Goal: Task Accomplishment & Management: Manage account settings

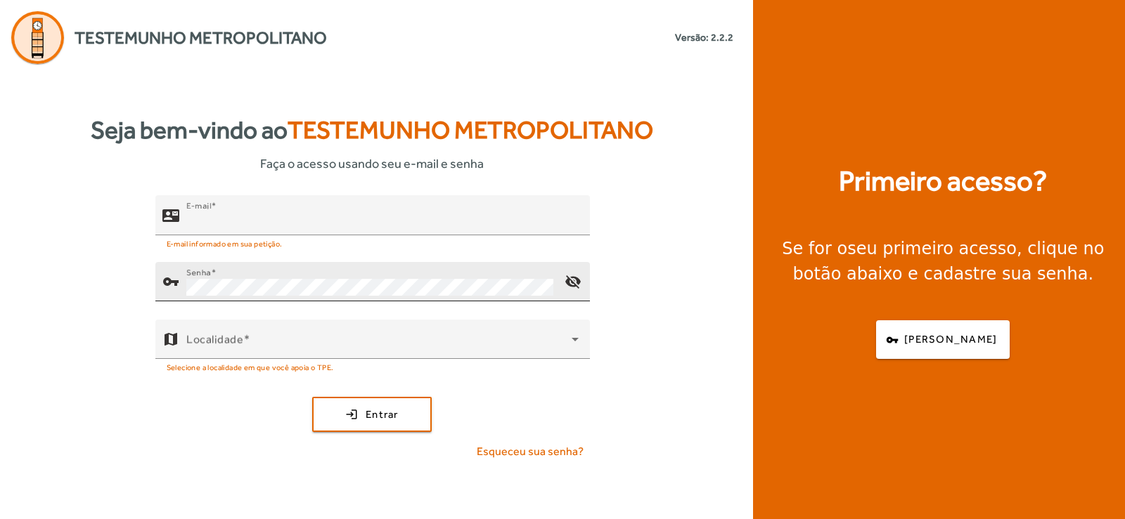
type input "**********"
click at [580, 284] on mat-icon "visibility_off" at bounding box center [572, 282] width 34 height 34
click at [349, 409] on span "submit" at bounding box center [371, 415] width 117 height 34
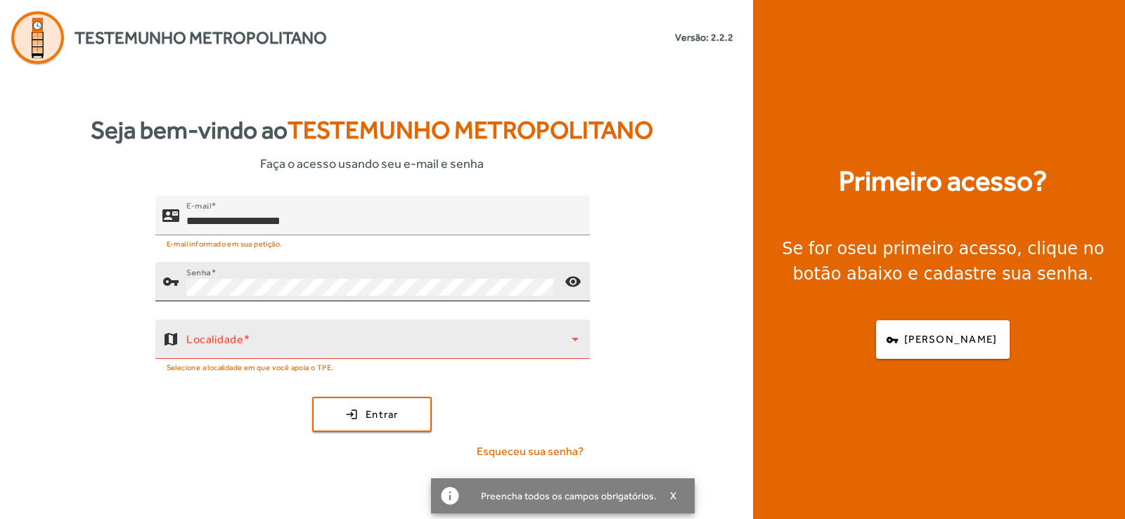
click at [372, 361] on div at bounding box center [455, 366] width 245 height 15
click at [373, 356] on div "Localidade" at bounding box center [382, 339] width 392 height 39
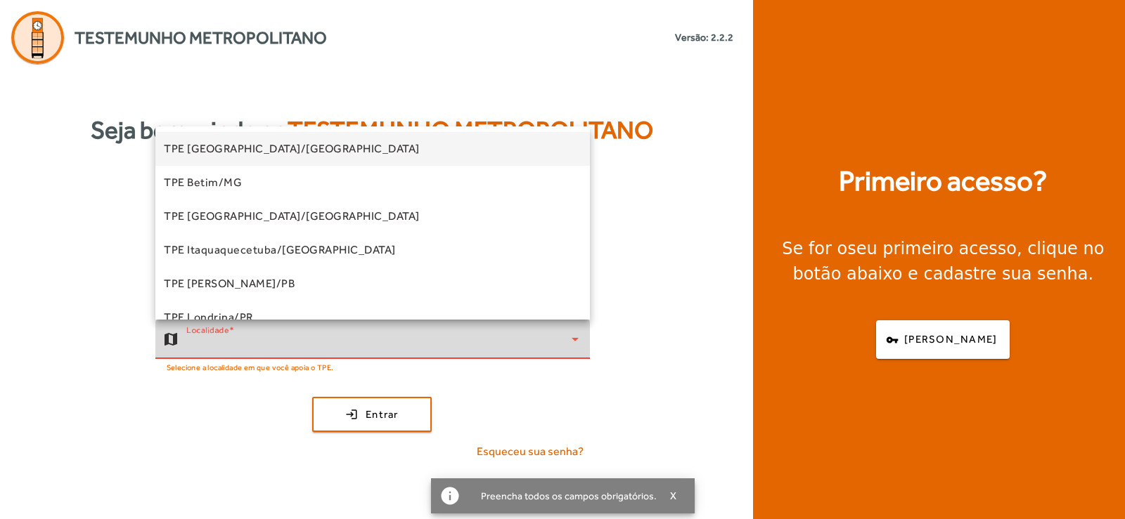
click at [377, 347] on div at bounding box center [562, 259] width 1125 height 519
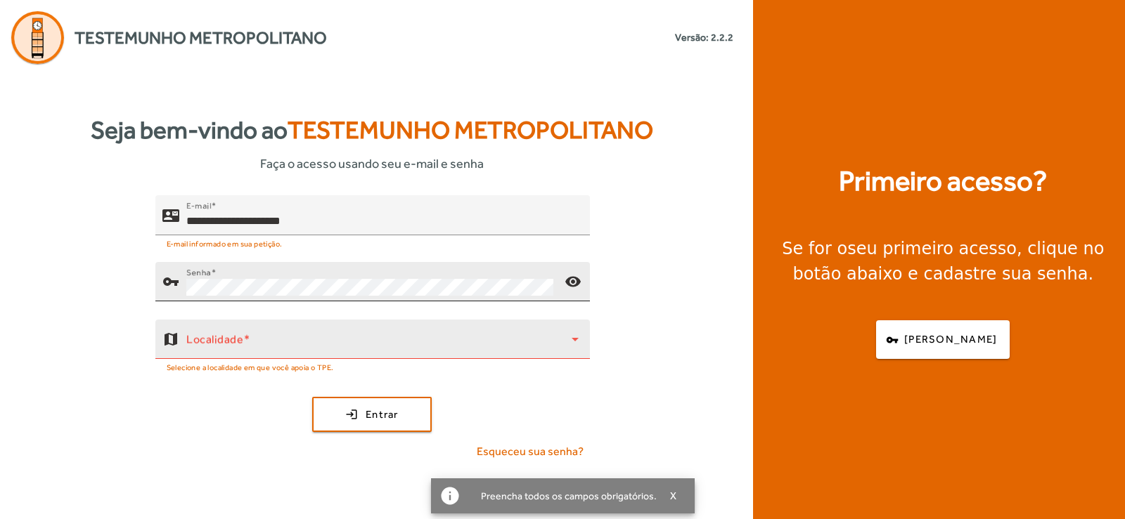
click at [377, 347] on span at bounding box center [378, 345] width 385 height 17
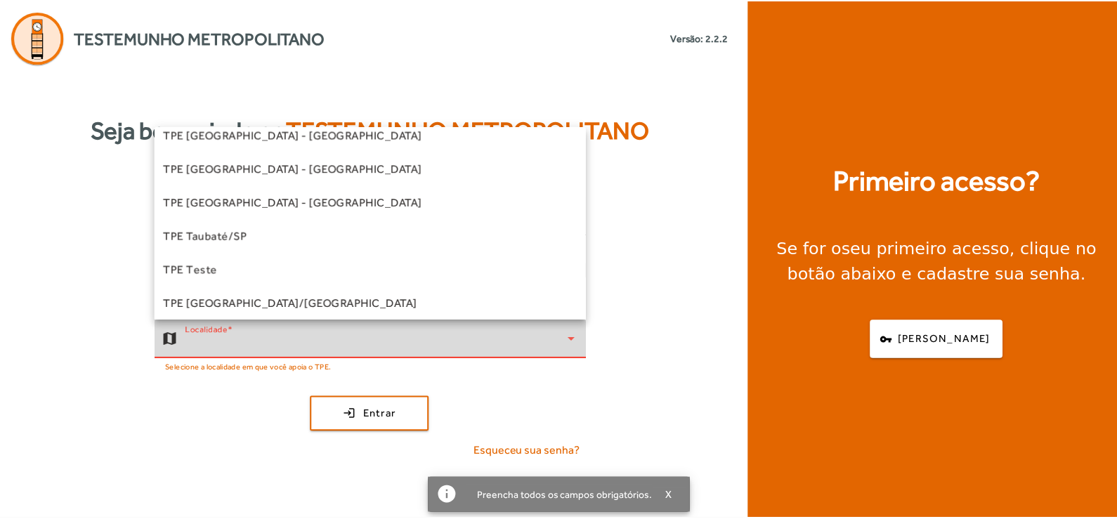
scroll to position [391, 0]
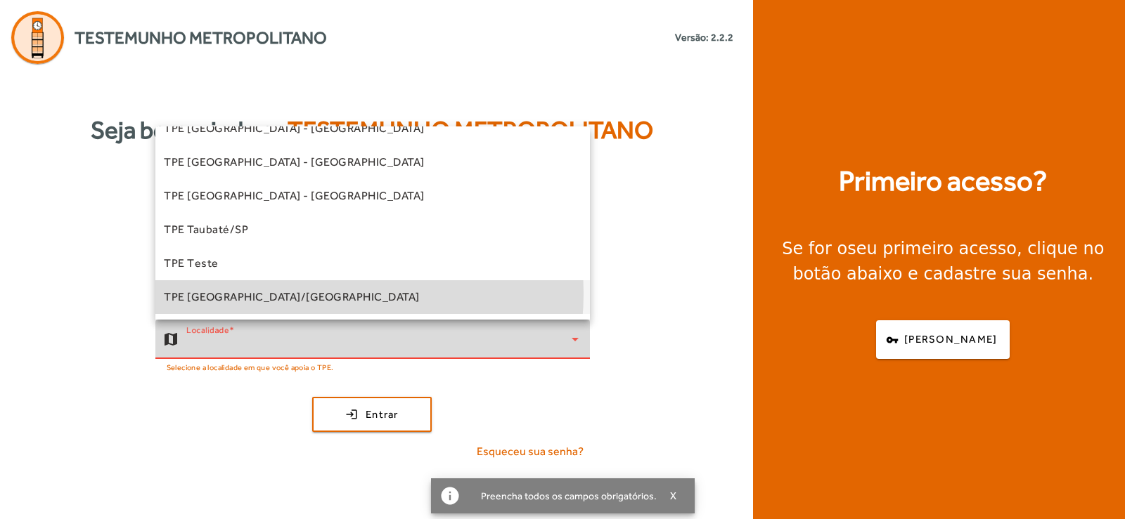
click at [311, 294] on mat-option "TPE [GEOGRAPHIC_DATA]/[GEOGRAPHIC_DATA]" at bounding box center [372, 297] width 434 height 34
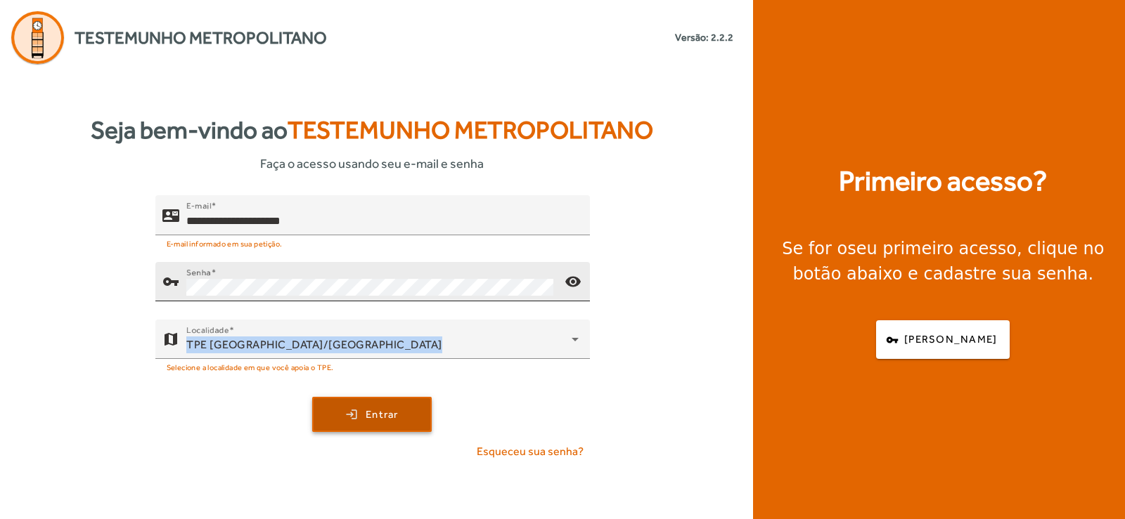
click at [365, 419] on span "Entrar" at bounding box center [381, 415] width 33 height 16
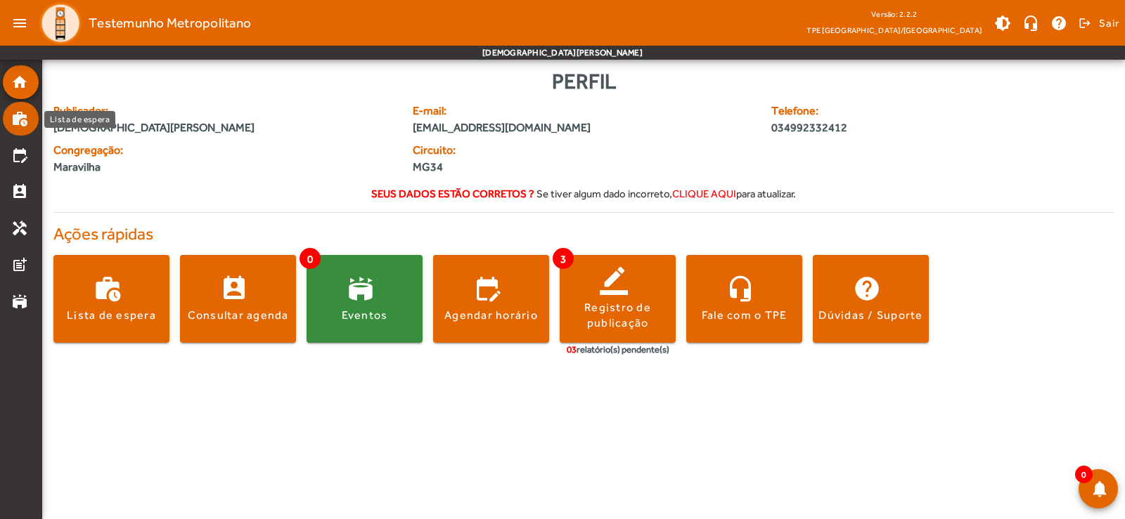
click at [22, 130] on mat-list-item "work_history" at bounding box center [21, 119] width 36 height 34
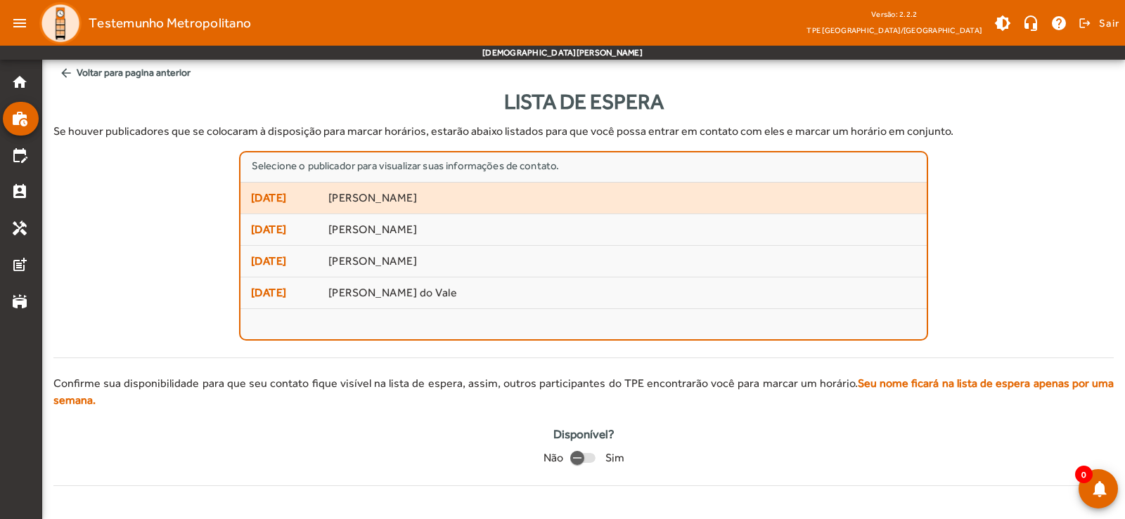
click at [365, 195] on span "[PERSON_NAME]" at bounding box center [622, 198] width 588 height 15
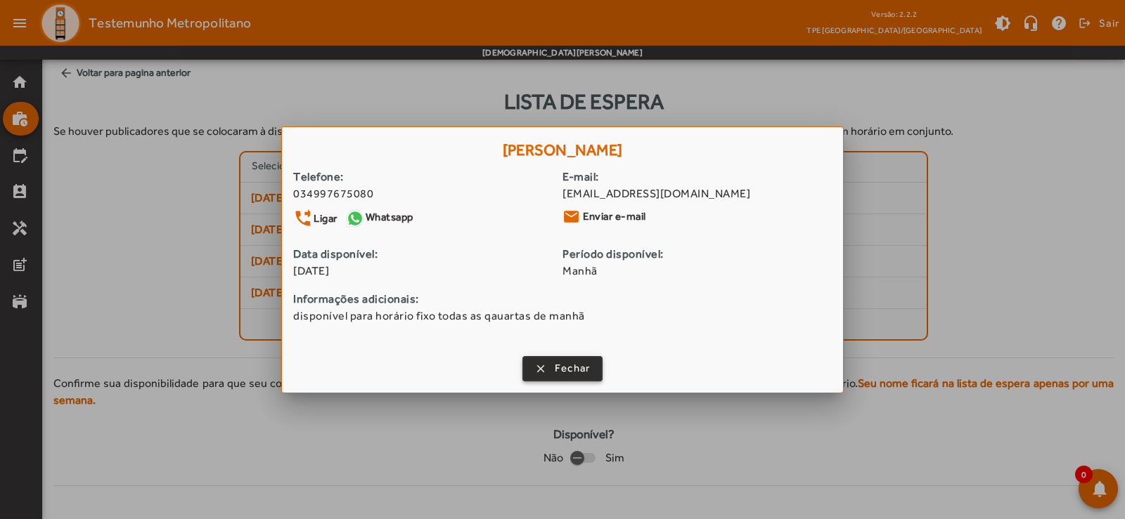
click at [552, 373] on span "button" at bounding box center [563, 369] width 78 height 34
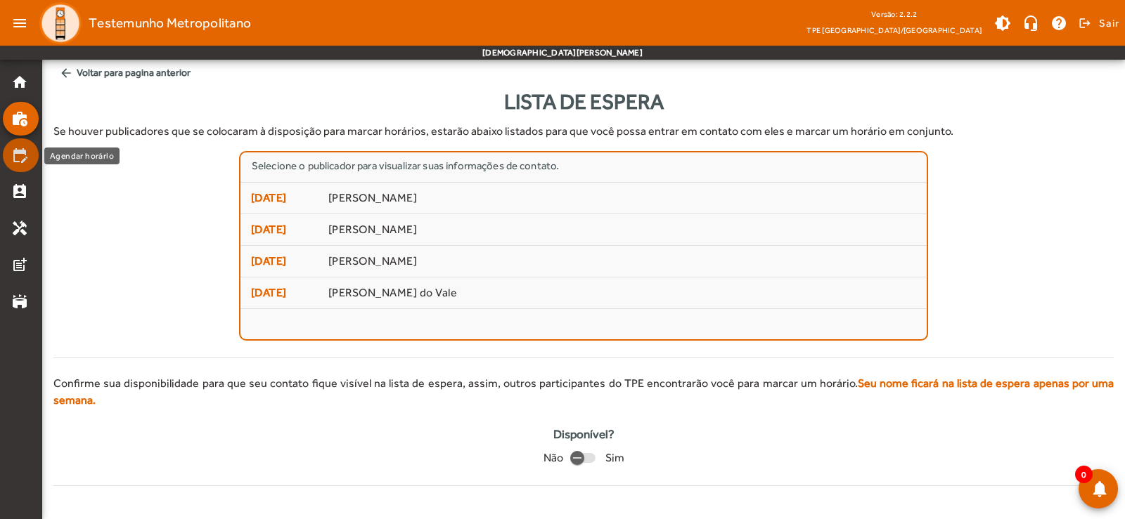
click at [21, 162] on mat-icon "edit_calendar" at bounding box center [19, 155] width 17 height 17
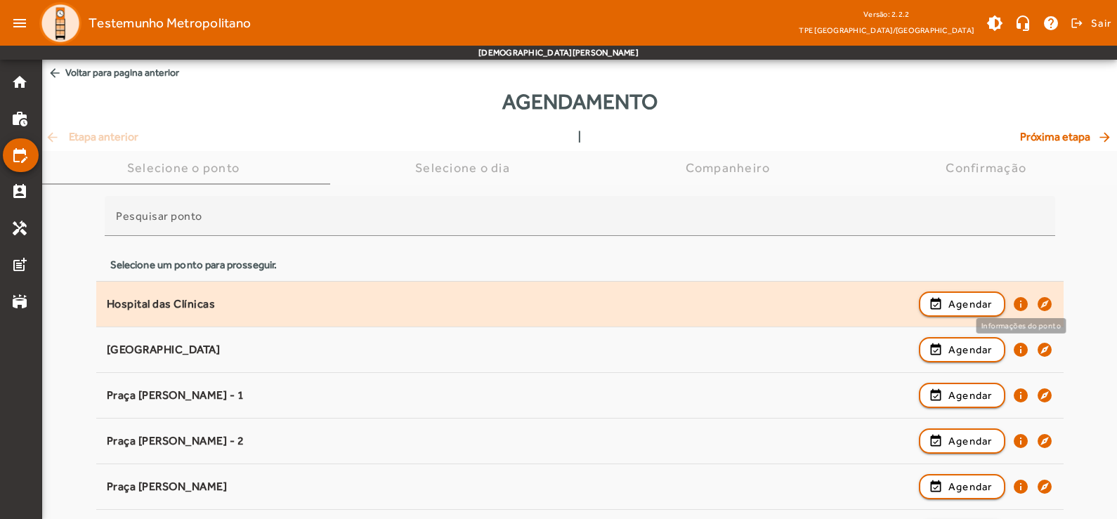
click at [1018, 309] on mat-icon "info" at bounding box center [1021, 304] width 17 height 17
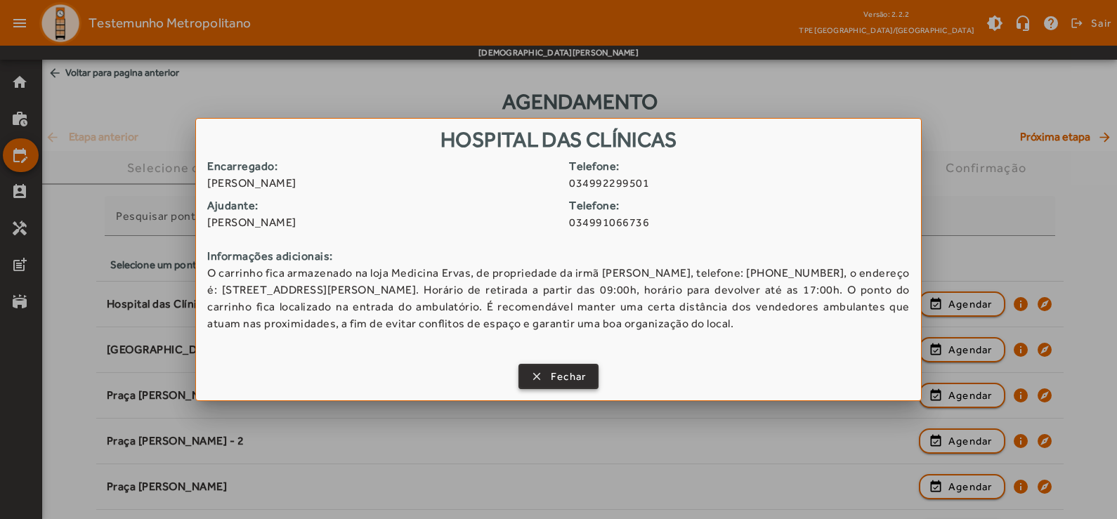
click at [553, 381] on span "Fechar" at bounding box center [569, 377] width 36 height 16
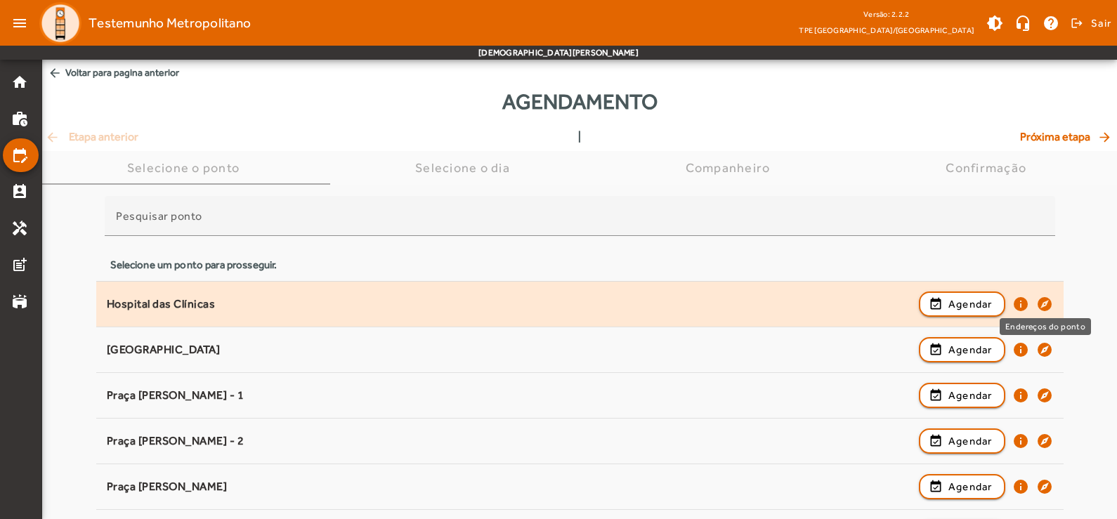
click at [1049, 305] on mat-icon "explore" at bounding box center [1045, 304] width 17 height 17
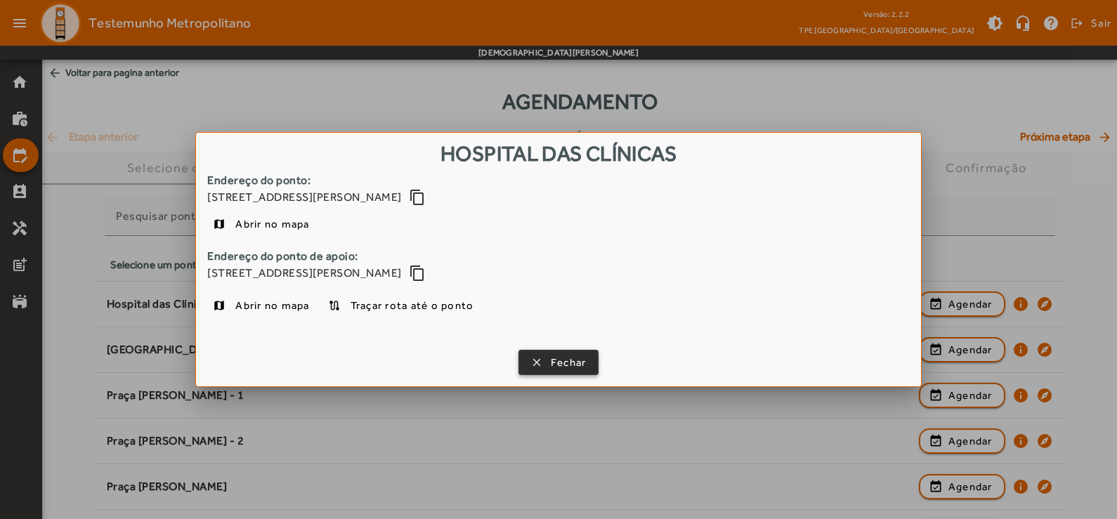
click at [564, 368] on span "Fechar" at bounding box center [569, 363] width 36 height 16
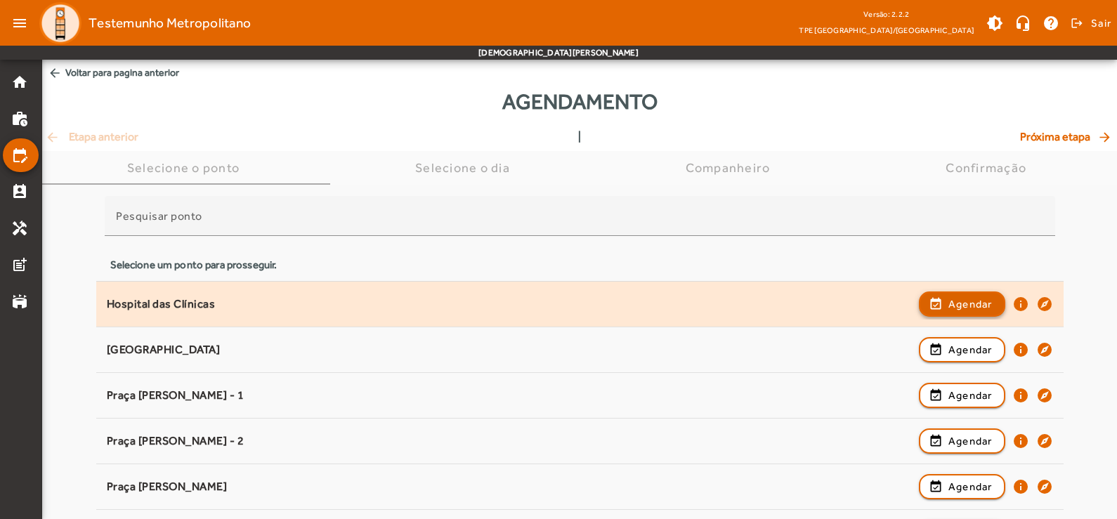
click at [964, 298] on span "Agendar" at bounding box center [971, 304] width 44 height 17
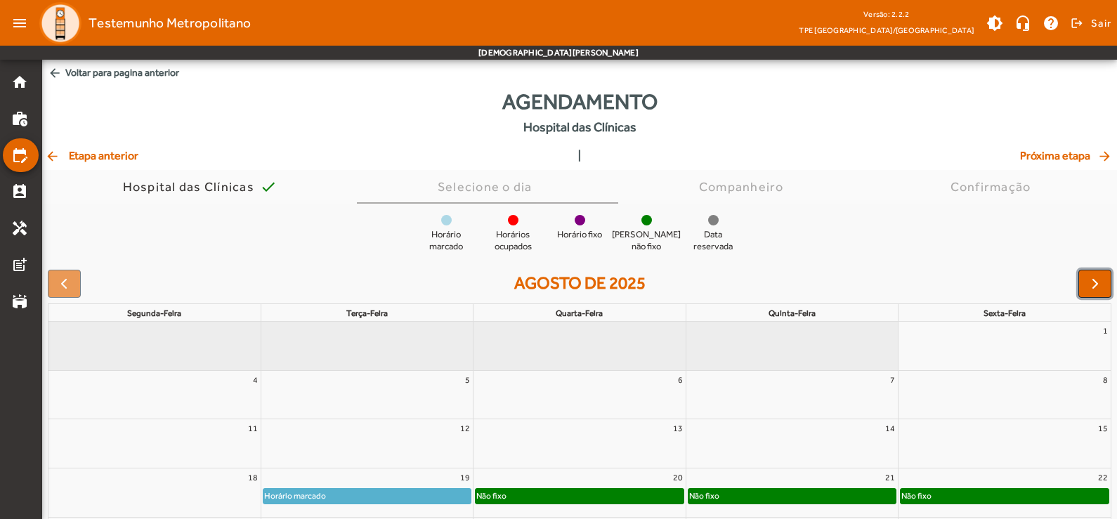
click at [1094, 283] on span "button" at bounding box center [1095, 284] width 17 height 17
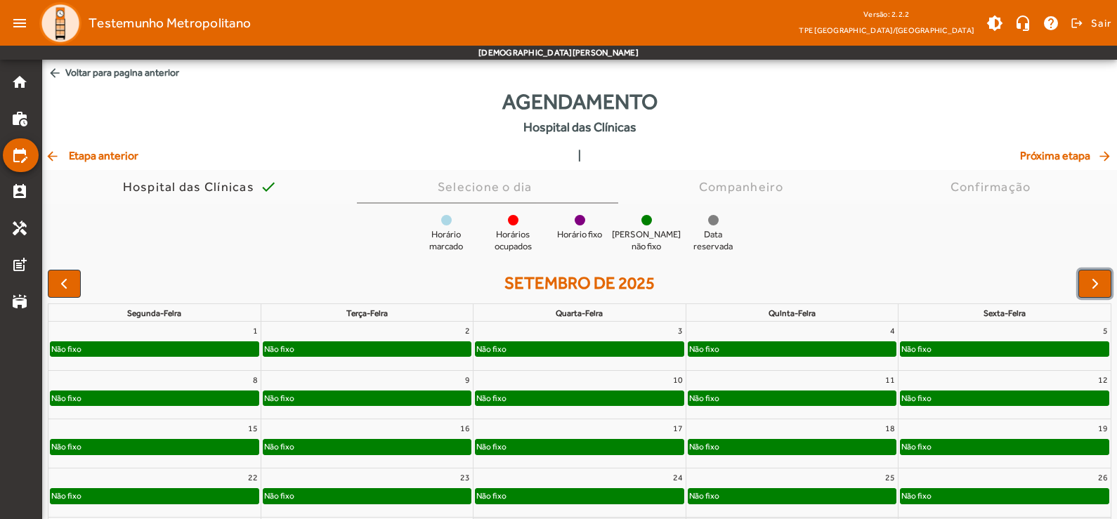
click at [1094, 283] on span "button" at bounding box center [1095, 284] width 17 height 17
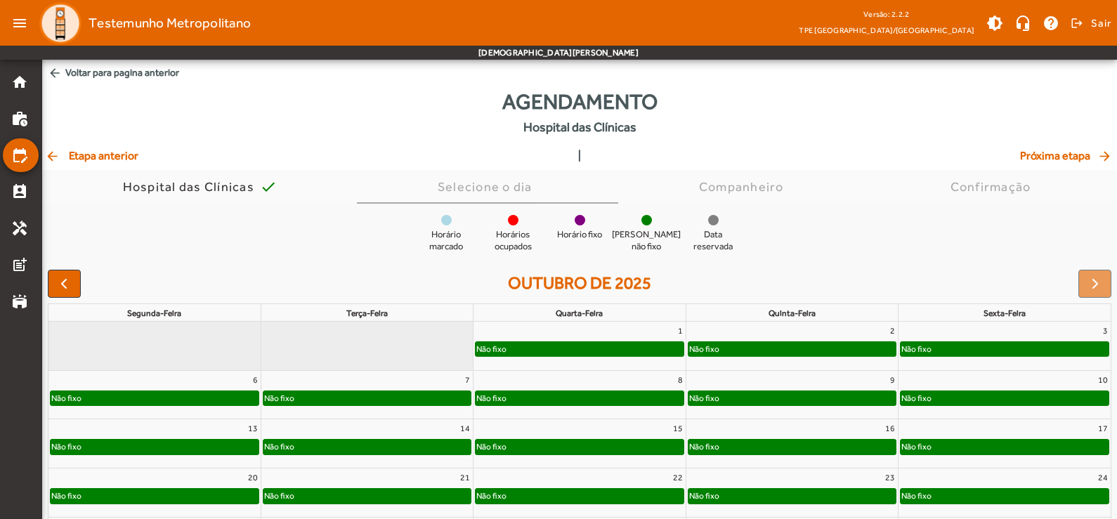
click at [1093, 283] on div at bounding box center [1095, 284] width 33 height 28
click at [22, 157] on mat-icon "edit_calendar" at bounding box center [19, 155] width 17 height 17
click at [53, 153] on mat-icon "arrow_back" at bounding box center [53, 156] width 17 height 14
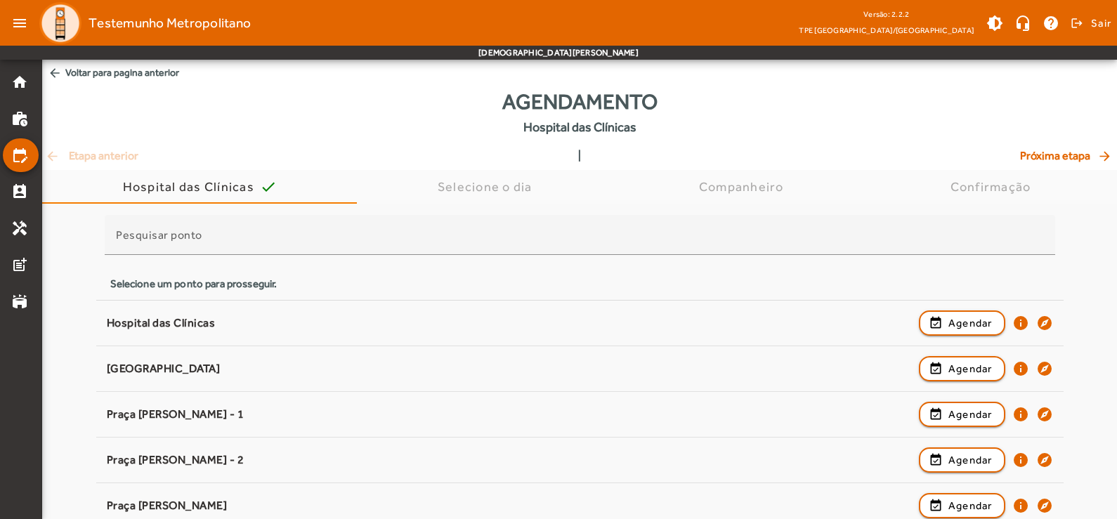
click at [53, 153] on div "arrow_back Etapa anterior | Próxima etapa arrow_forward" at bounding box center [580, 156] width 1070 height 17
click at [57, 70] on mat-icon "arrow_back" at bounding box center [55, 73] width 14 height 14
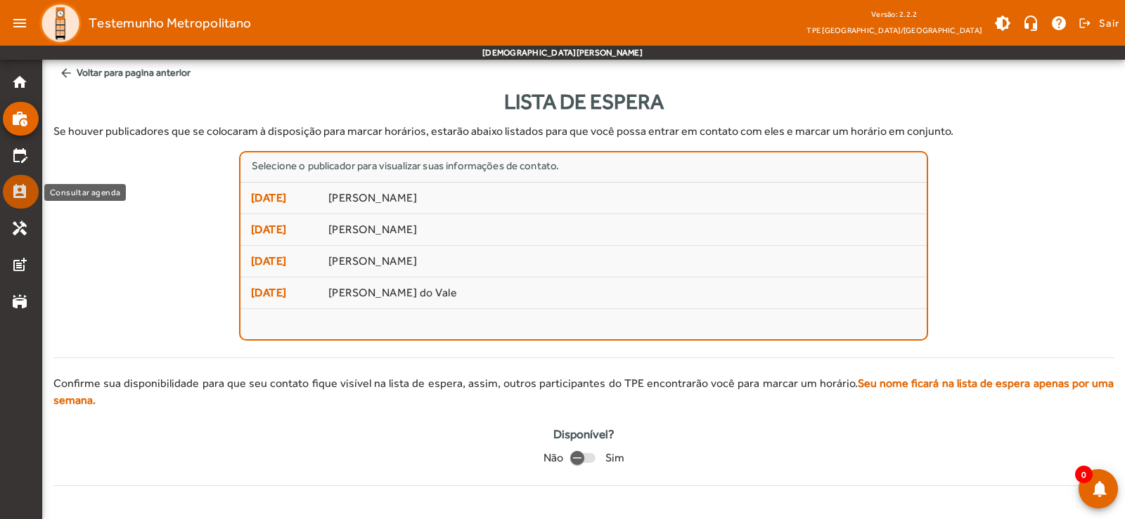
click at [25, 194] on mat-icon "perm_contact_calendar" at bounding box center [19, 191] width 17 height 17
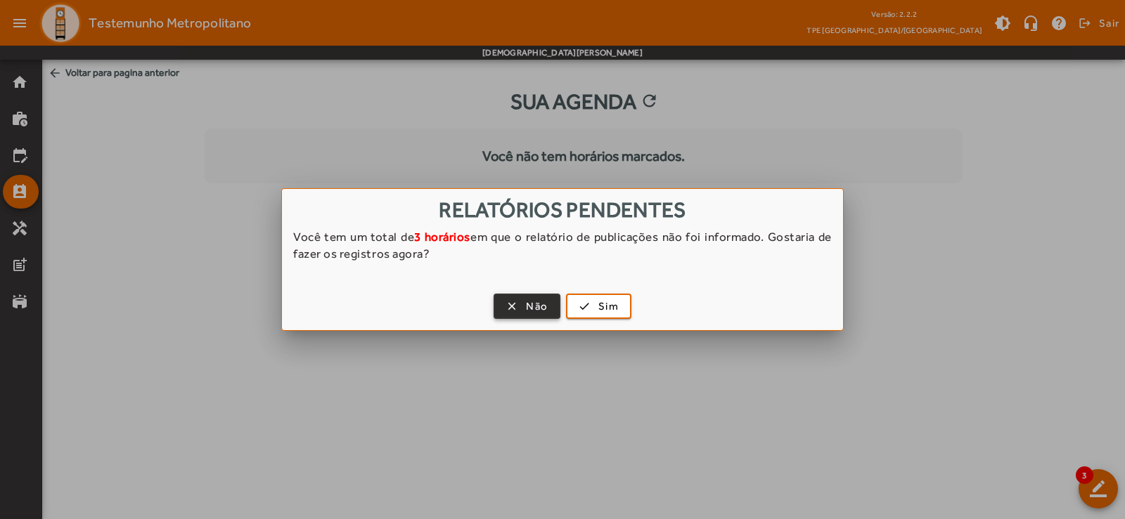
click at [529, 318] on button "clear Não" at bounding box center [526, 306] width 67 height 25
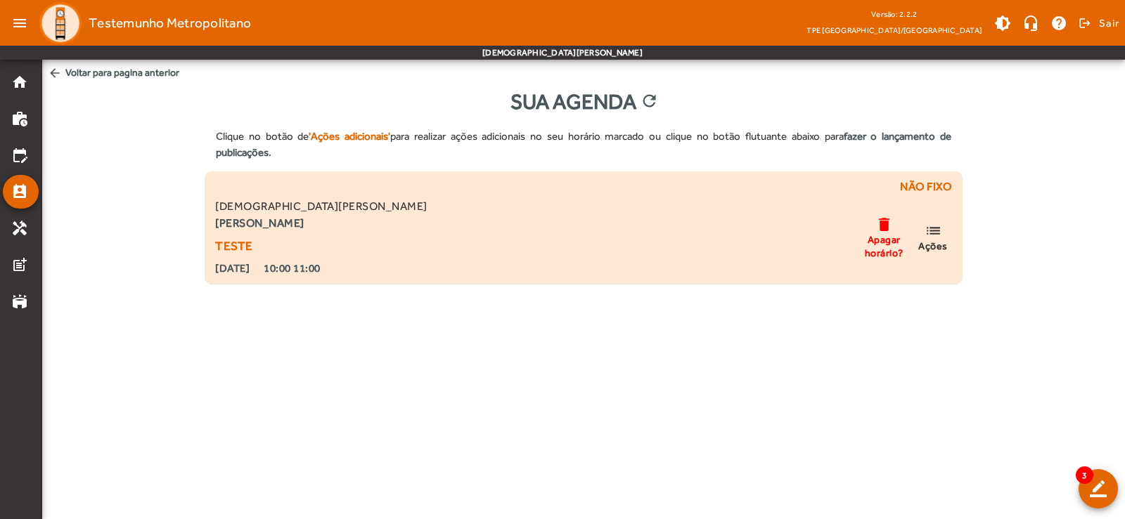
click at [881, 245] on span "Apagar horário?" at bounding box center [883, 245] width 42 height 25
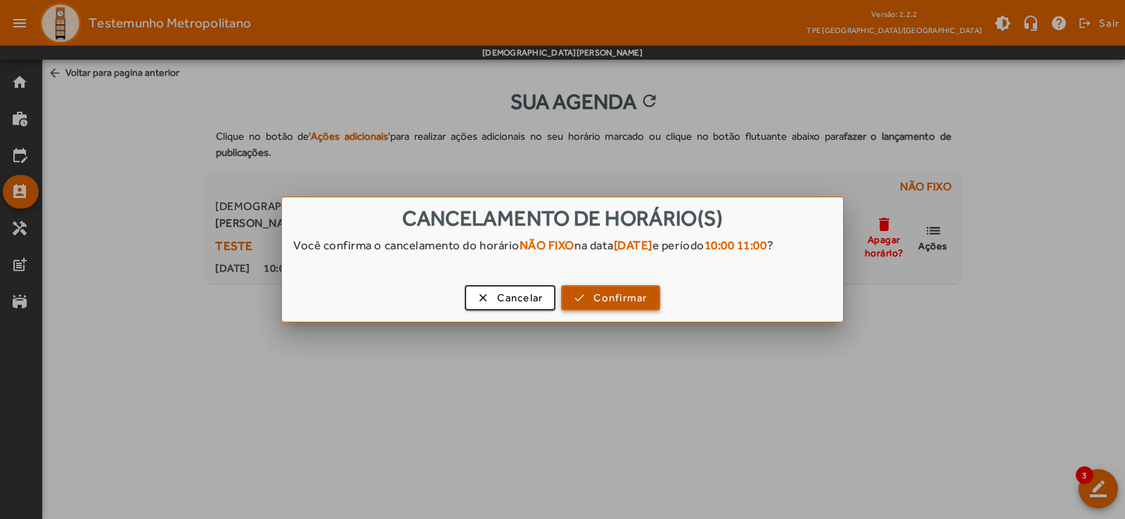
click at [626, 297] on span "Confirmar" at bounding box center [619, 298] width 53 height 16
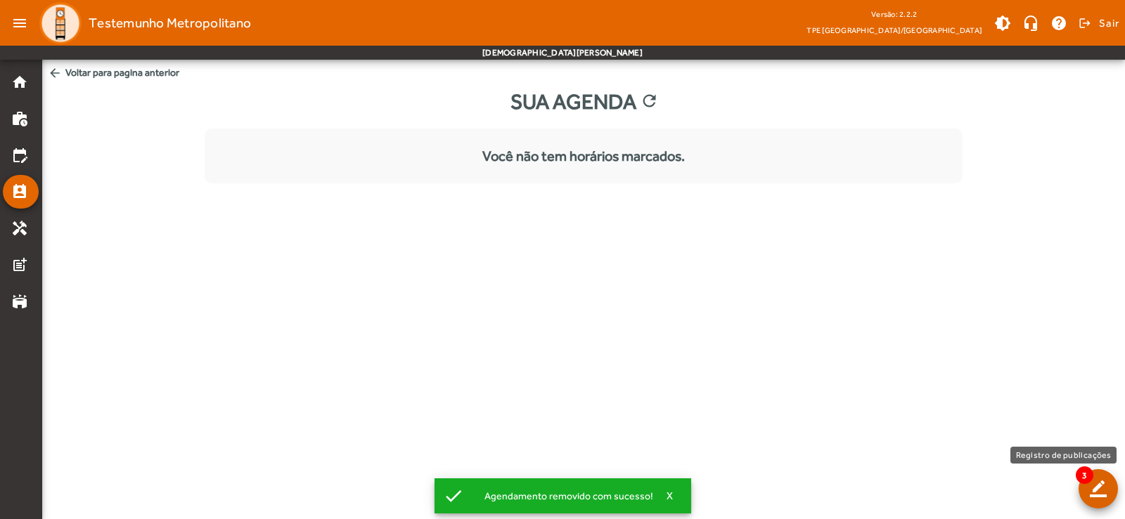
click at [1100, 486] on span at bounding box center [1098, 489] width 34 height 34
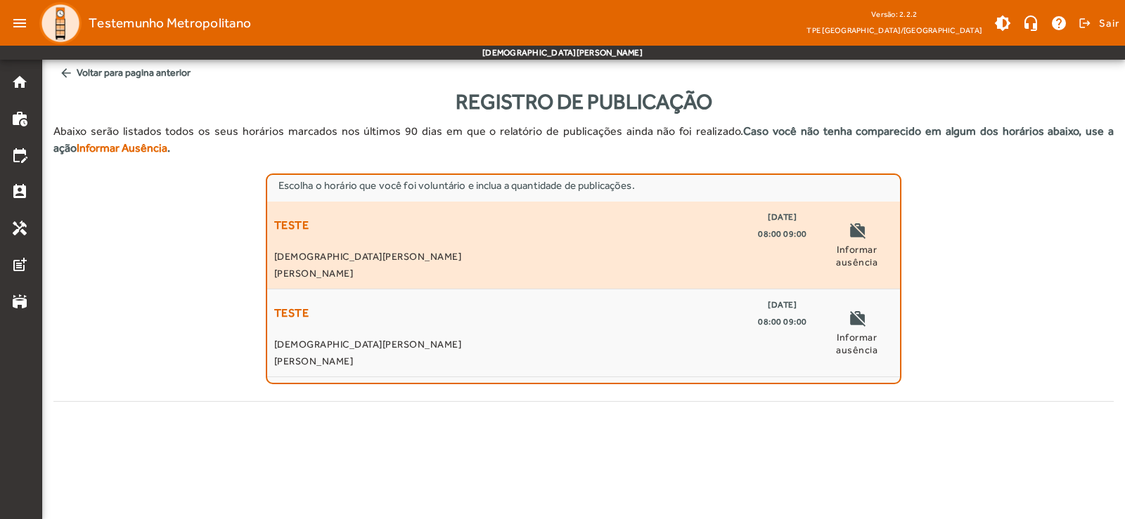
click at [870, 254] on span "Informar ausência" at bounding box center [857, 255] width 72 height 25
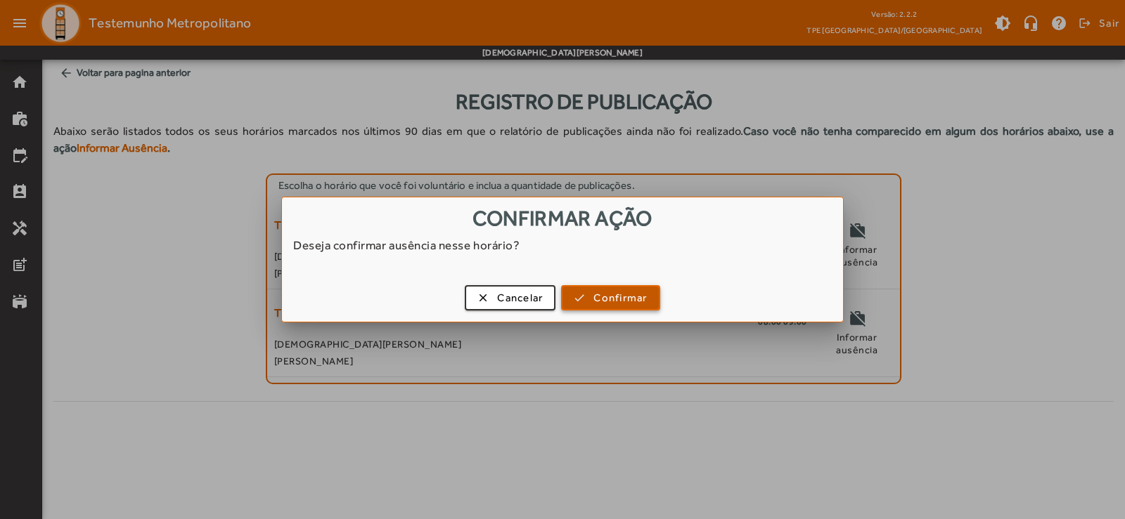
click at [598, 299] on span "Confirmar" at bounding box center [619, 298] width 53 height 16
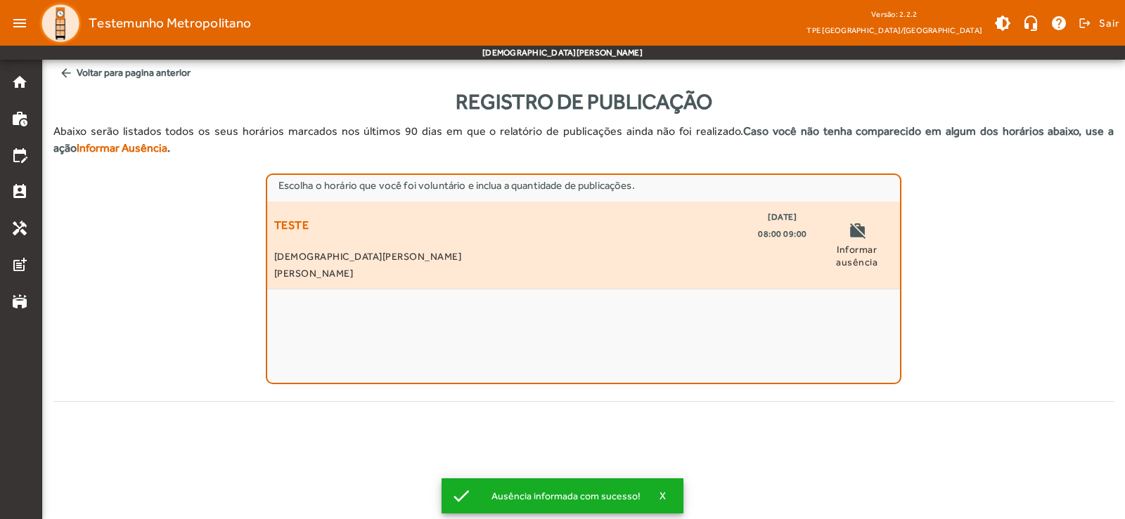
click at [866, 253] on span "Informar ausência" at bounding box center [857, 255] width 72 height 25
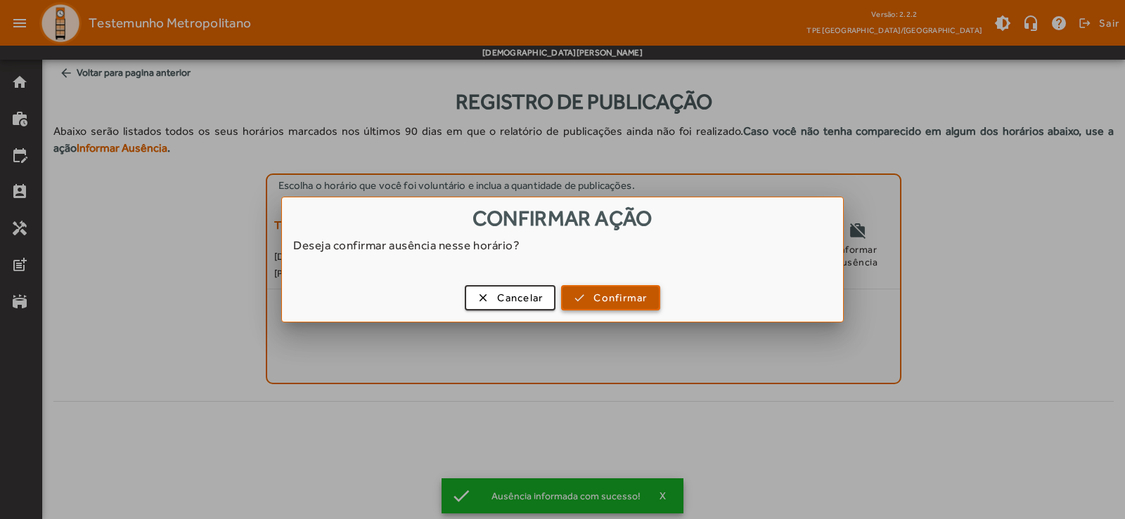
click at [611, 289] on span "button" at bounding box center [610, 298] width 96 height 34
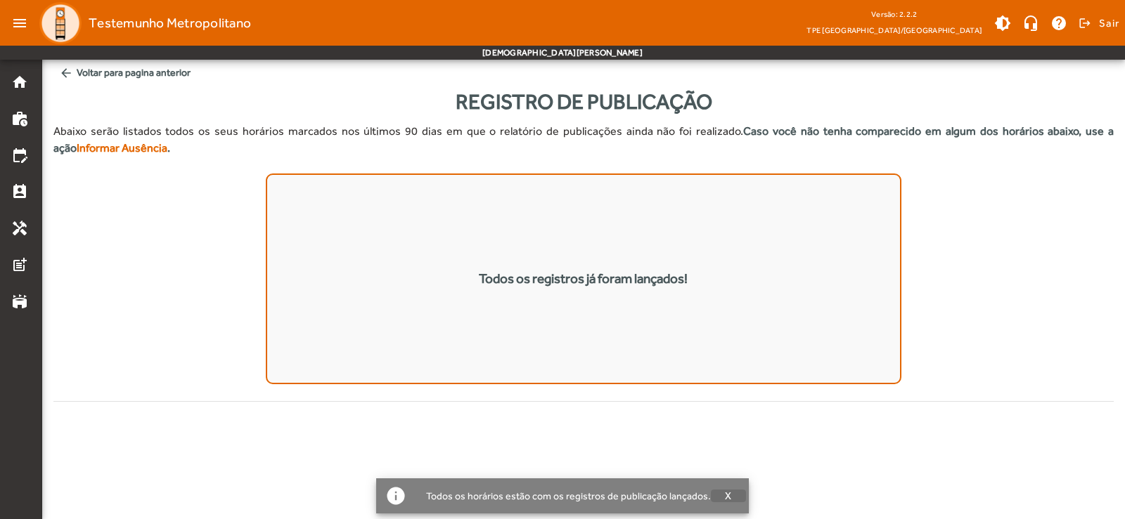
click at [725, 497] on span "X" at bounding box center [728, 496] width 7 height 13
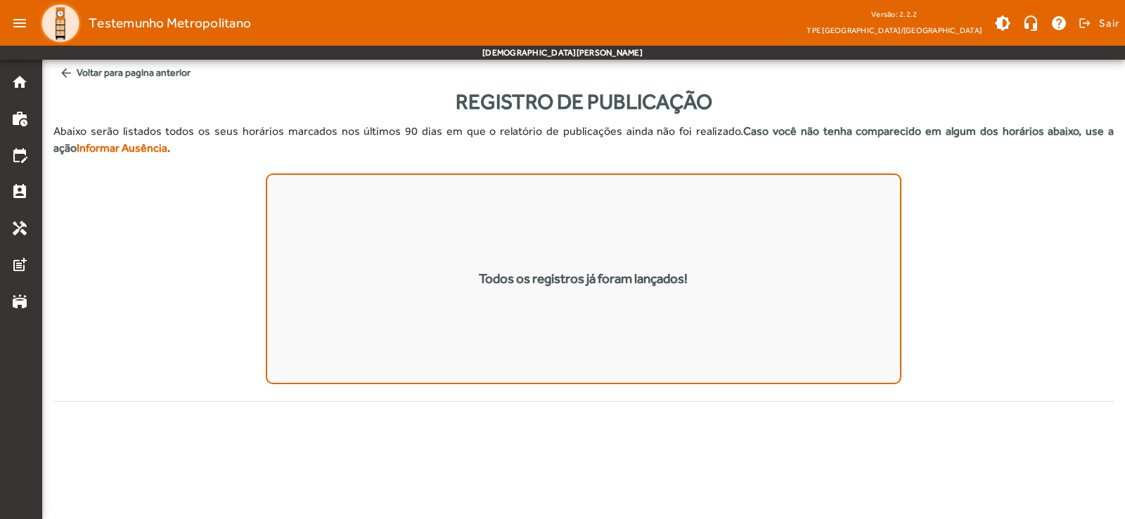
click at [64, 68] on mat-icon "arrow_back" at bounding box center [66, 73] width 14 height 14
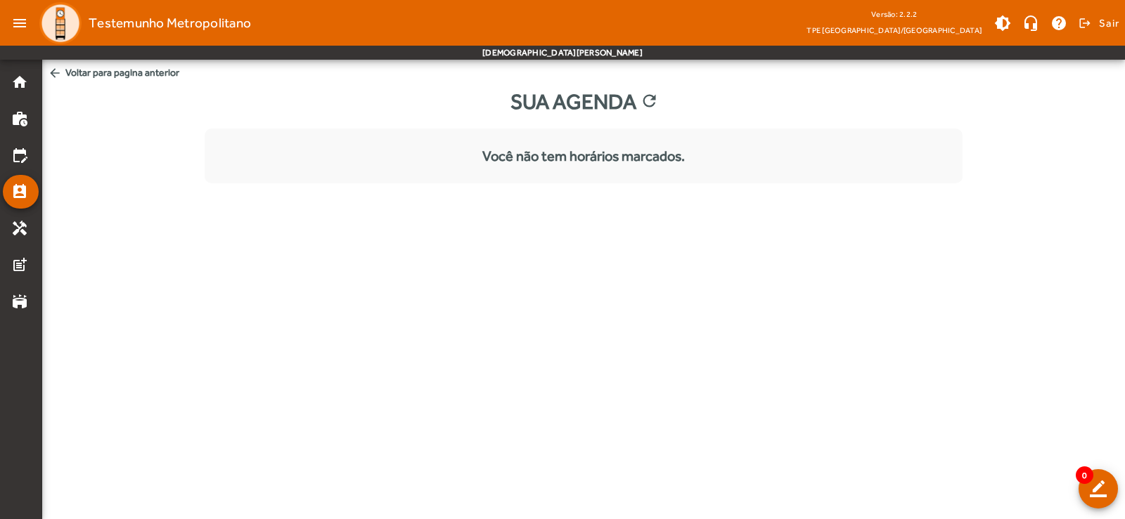
click at [58, 74] on mat-icon "arrow_back" at bounding box center [55, 73] width 14 height 14
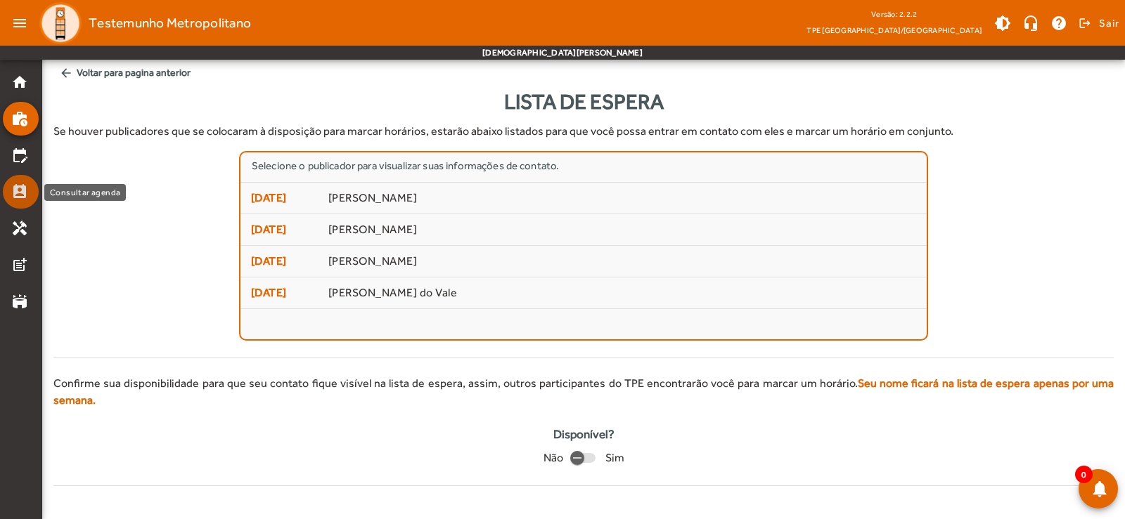
click at [25, 198] on mat-icon "perm_contact_calendar" at bounding box center [19, 191] width 17 height 17
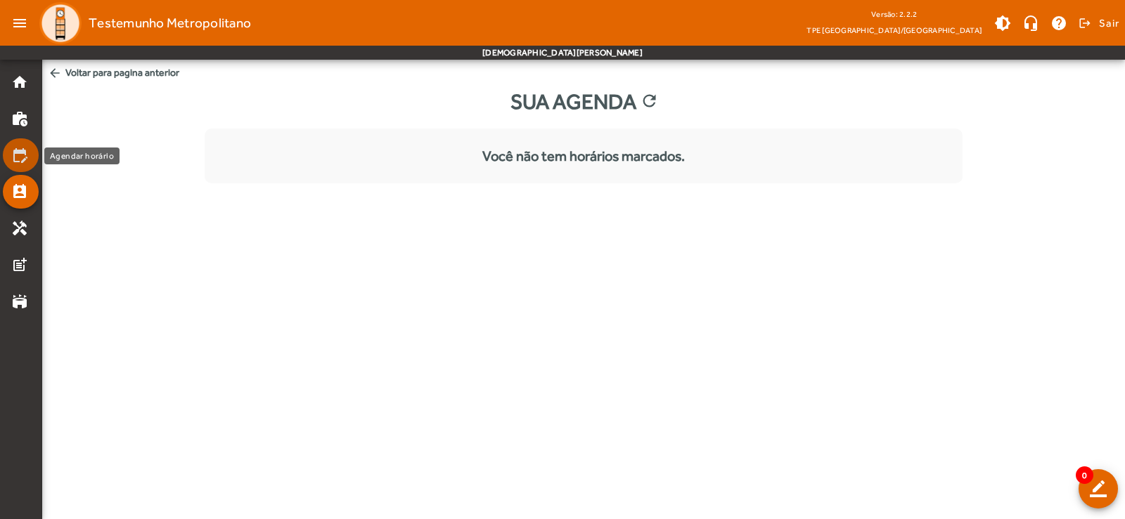
click at [18, 149] on mat-icon "edit_calendar" at bounding box center [19, 155] width 17 height 17
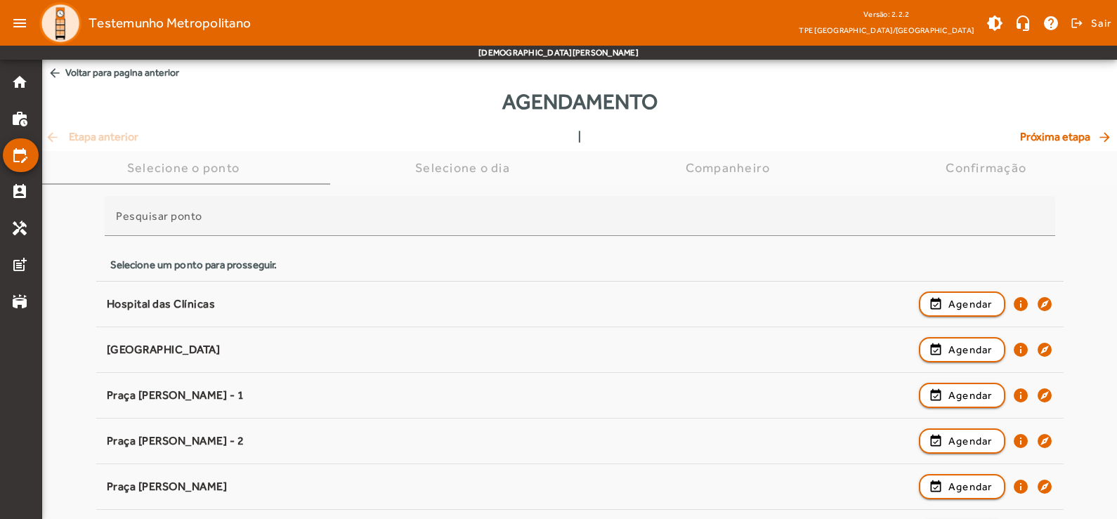
drag, startPoint x: 1117, startPoint y: 186, endPoint x: 1119, endPoint y: 222, distance: 35.9
click at [1117, 222] on html "menu Testemunho Metropolitano Versão: 2.2.2 TPE Uberlândia/MG brightness_medium…" at bounding box center [558, 259] width 1117 height 519
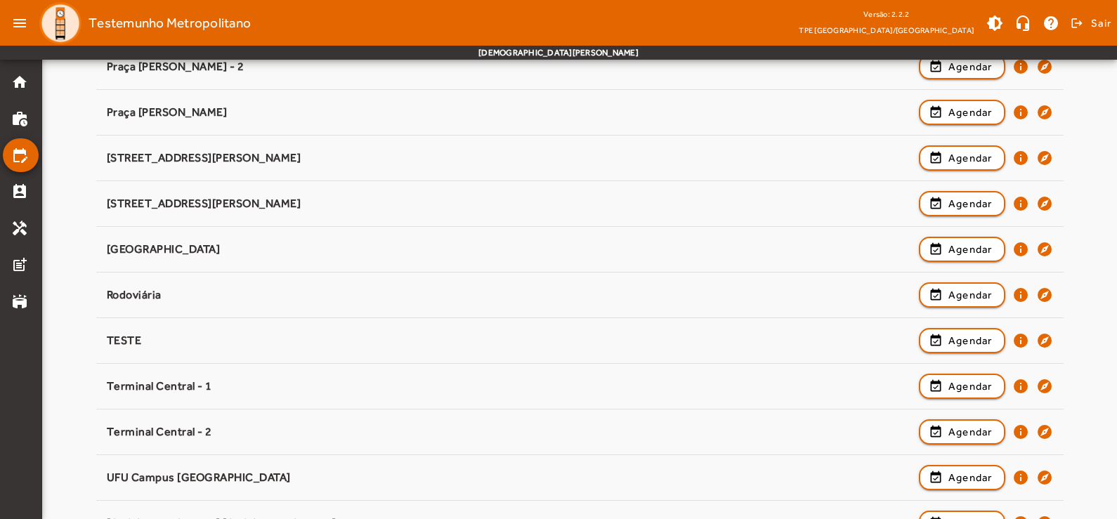
scroll to position [377, 0]
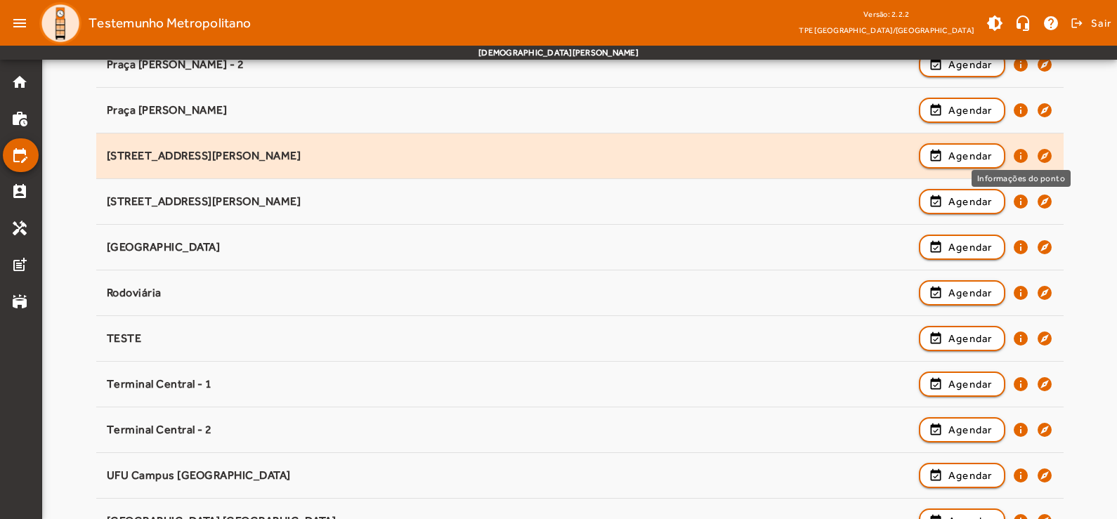
click at [1020, 160] on mat-icon "info" at bounding box center [1021, 156] width 17 height 17
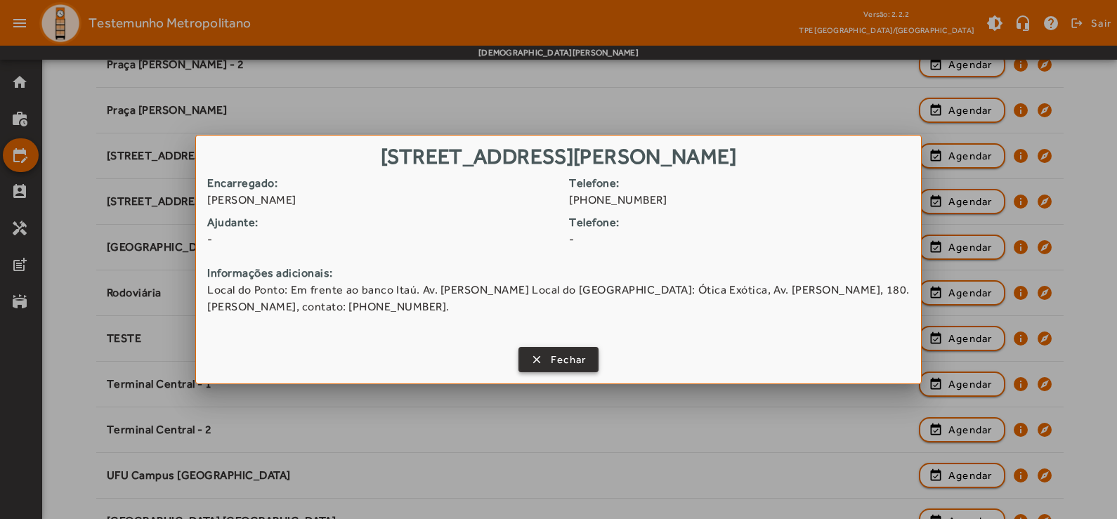
click at [561, 355] on span "Fechar" at bounding box center [569, 360] width 36 height 16
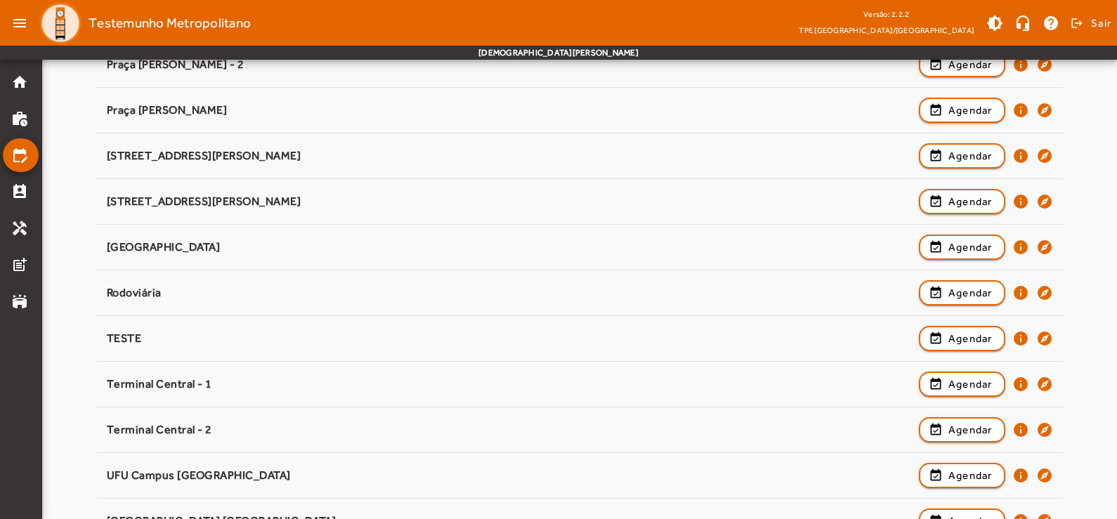
scroll to position [377, 0]
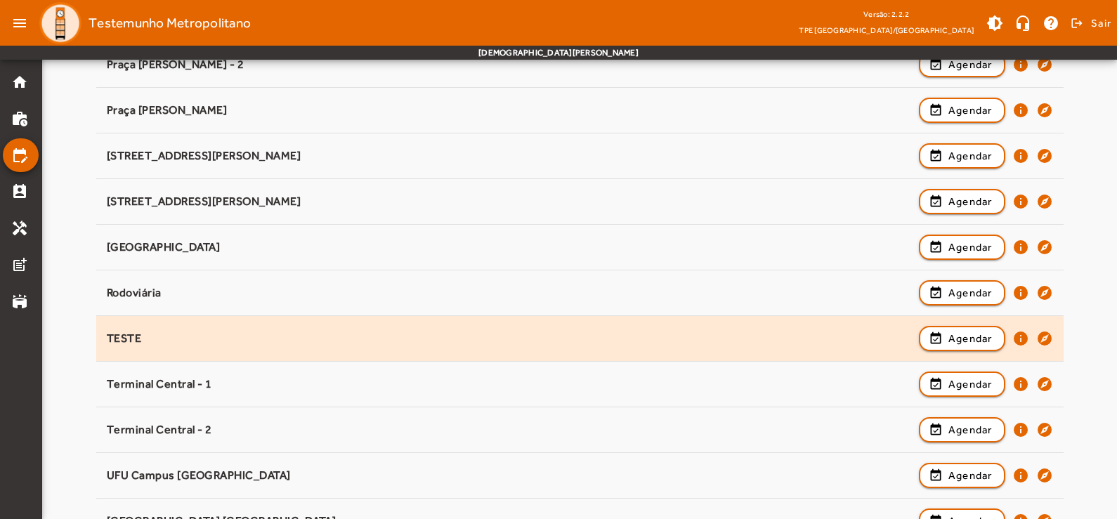
click at [162, 357] on mat-list-item "TESTE event_available Agendar info explore" at bounding box center [580, 339] width 968 height 46
click at [977, 339] on span "Agendar" at bounding box center [971, 338] width 44 height 17
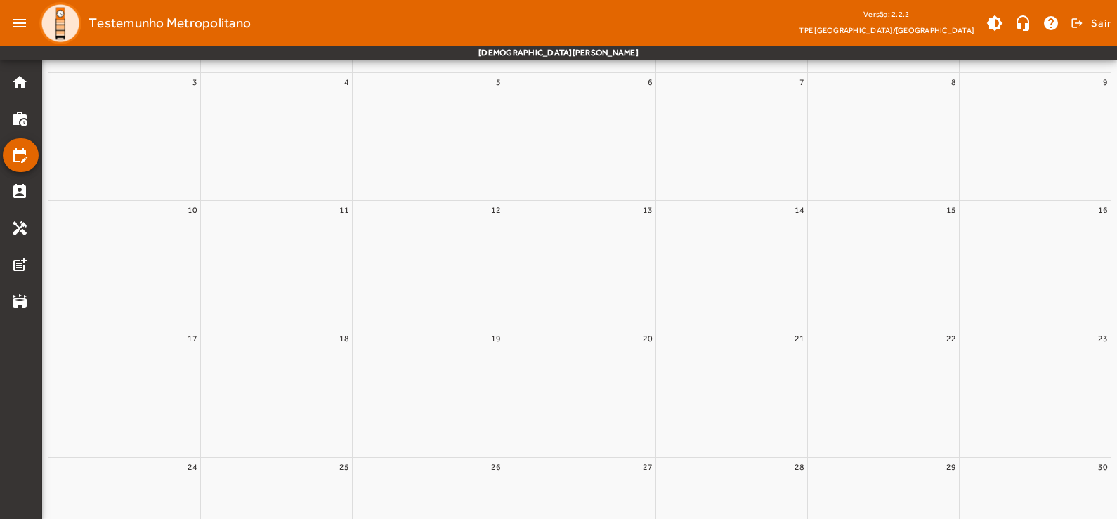
scroll to position [0, 0]
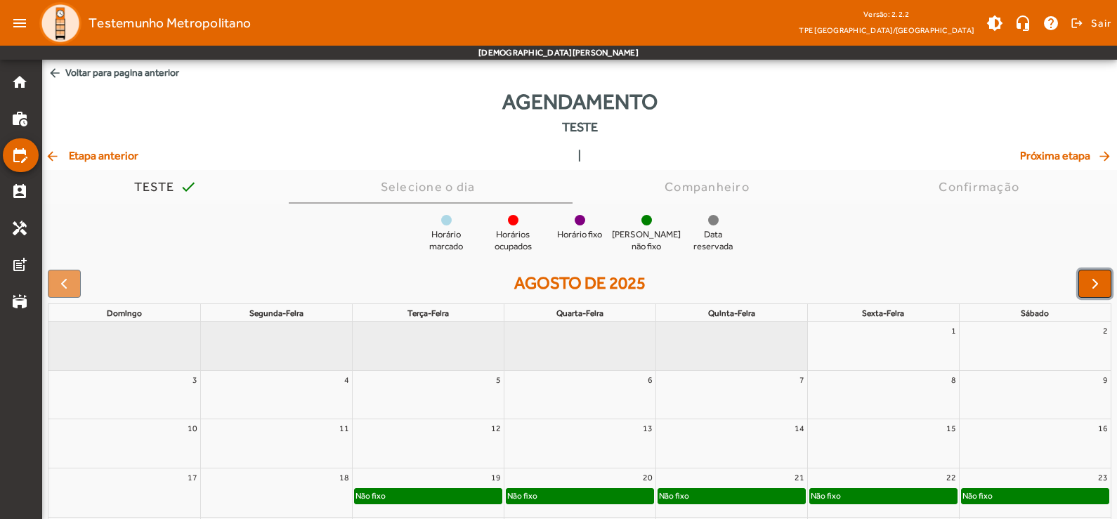
click at [1091, 280] on span "button" at bounding box center [1095, 284] width 17 height 17
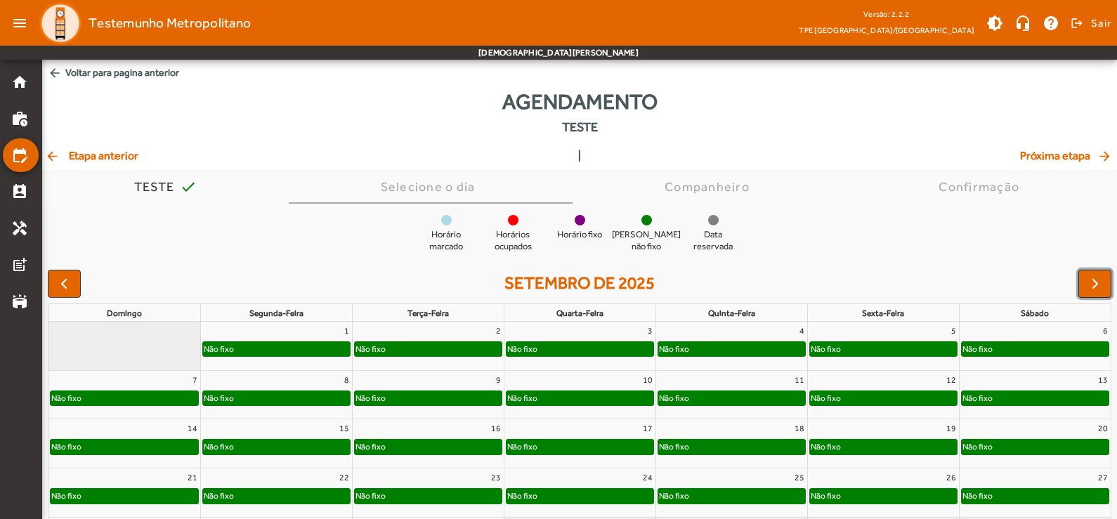
click at [1091, 280] on span "button" at bounding box center [1095, 284] width 17 height 17
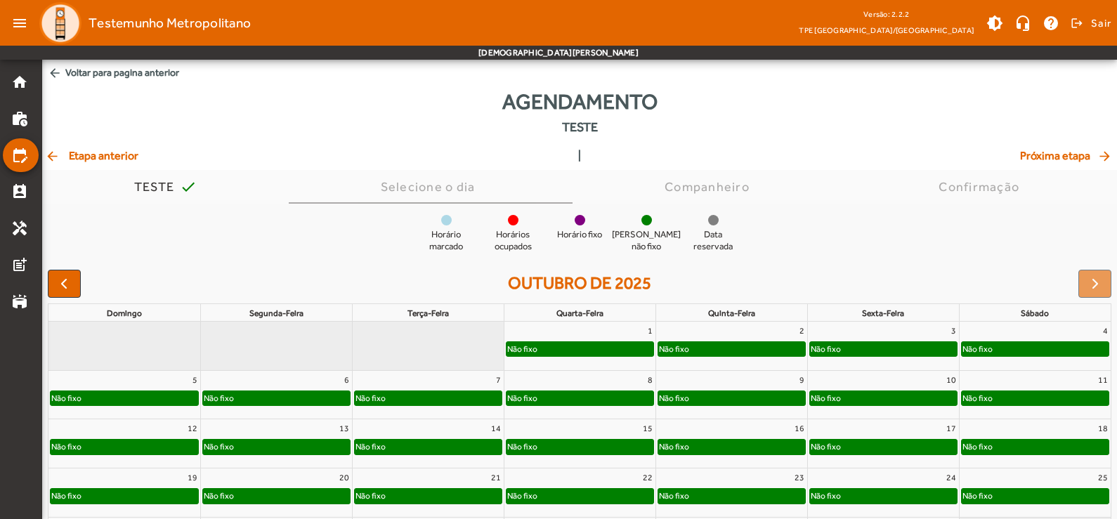
click at [1091, 280] on div at bounding box center [1095, 284] width 33 height 28
click at [74, 267] on full-calendar "outubro de 2025 domingo segunda-feira terça-feira quarta-feira quinta-feira sex…" at bounding box center [579, 443] width 1075 height 358
click at [62, 285] on span "button" at bounding box center [64, 284] width 17 height 17
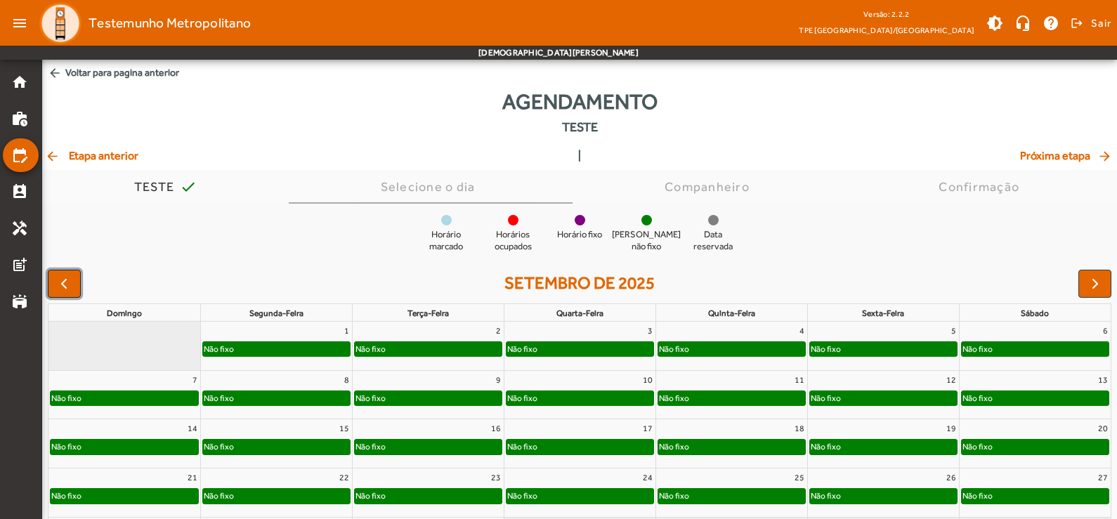
click at [62, 285] on span "button" at bounding box center [64, 284] width 17 height 17
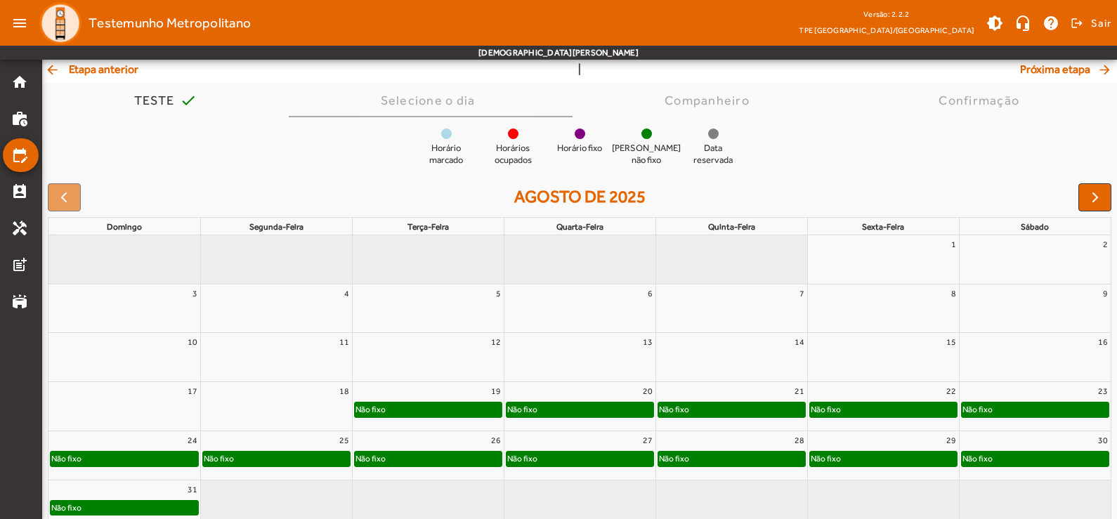
scroll to position [103, 0]
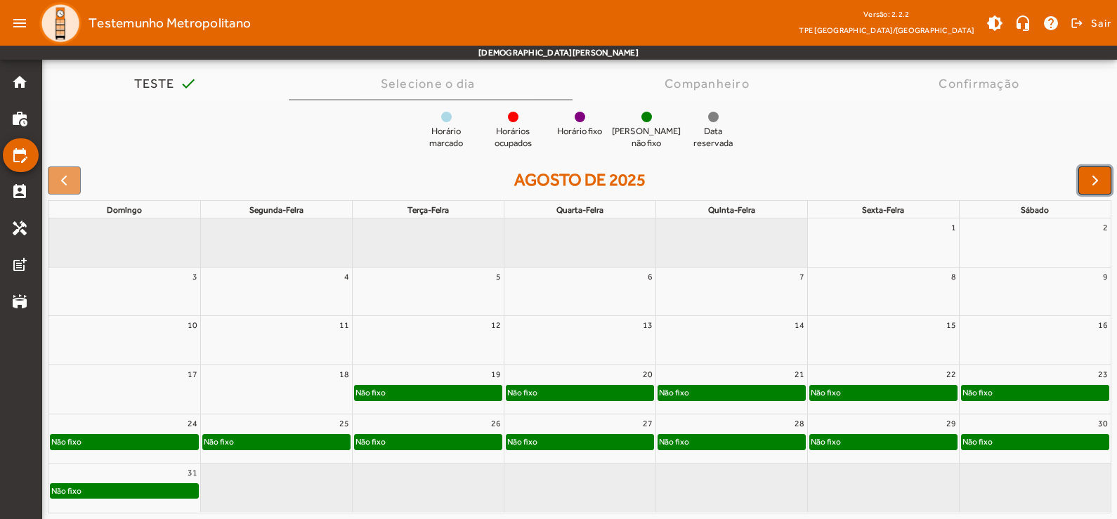
click at [1104, 190] on button "button" at bounding box center [1095, 181] width 33 height 28
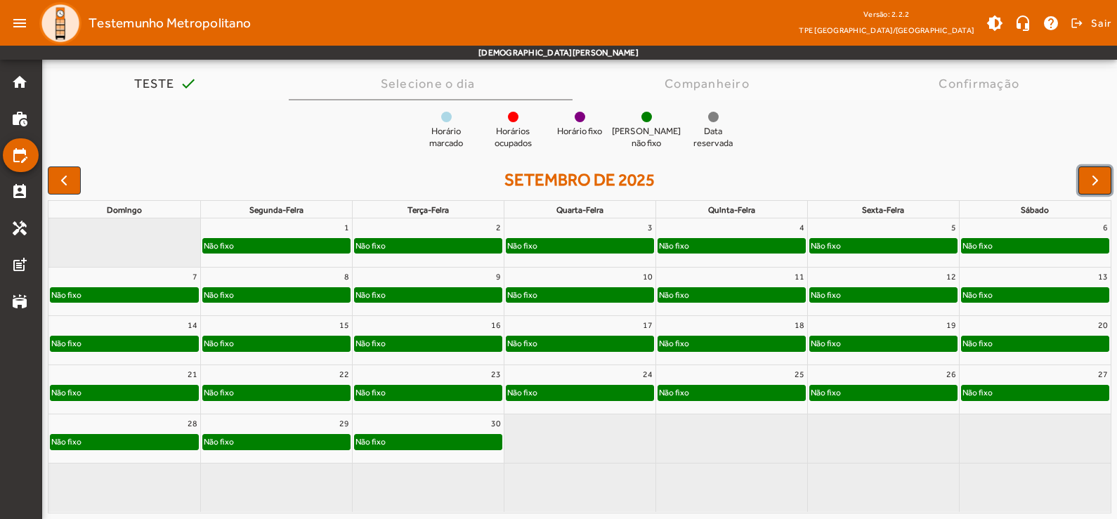
click at [1099, 186] on span "button" at bounding box center [1095, 180] width 17 height 17
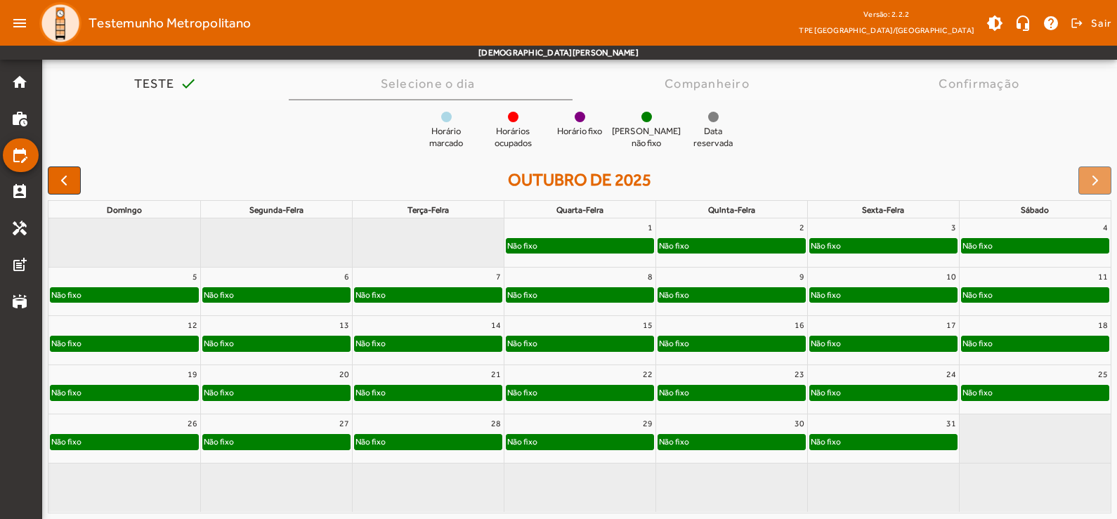
click at [1099, 186] on div at bounding box center [1095, 181] width 33 height 28
click at [1098, 184] on div at bounding box center [1095, 181] width 33 height 28
click at [66, 190] on button "button" at bounding box center [64, 181] width 33 height 28
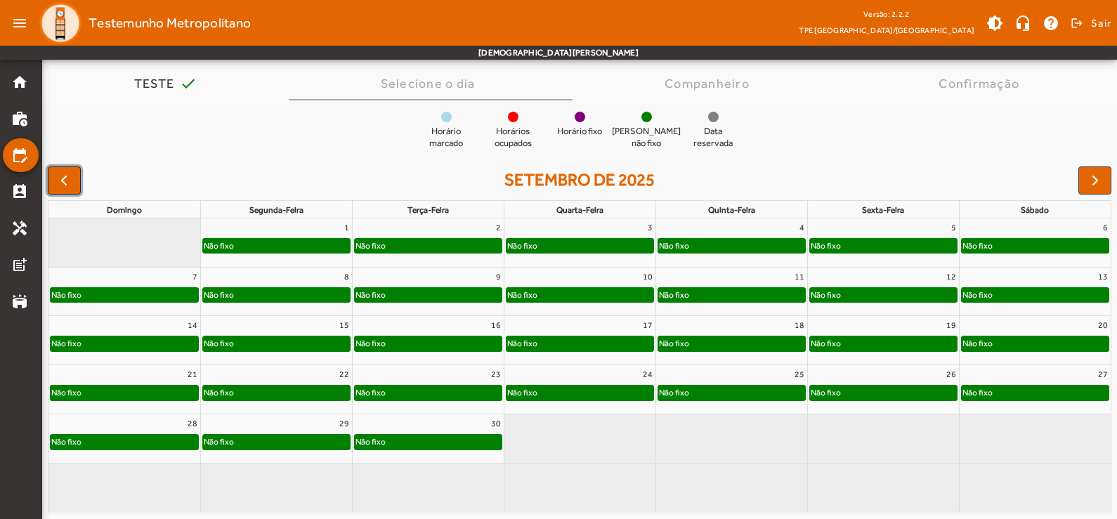
click at [66, 184] on span "button" at bounding box center [64, 180] width 17 height 17
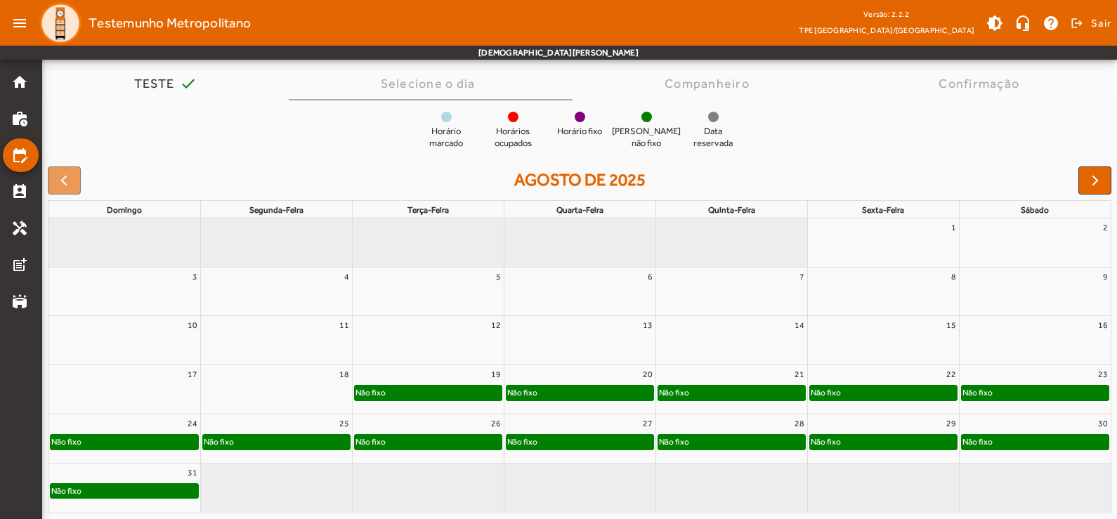
click at [71, 176] on div at bounding box center [64, 181] width 33 height 28
click at [32, 190] on link "perm_contact_calendar" at bounding box center [24, 191] width 27 height 17
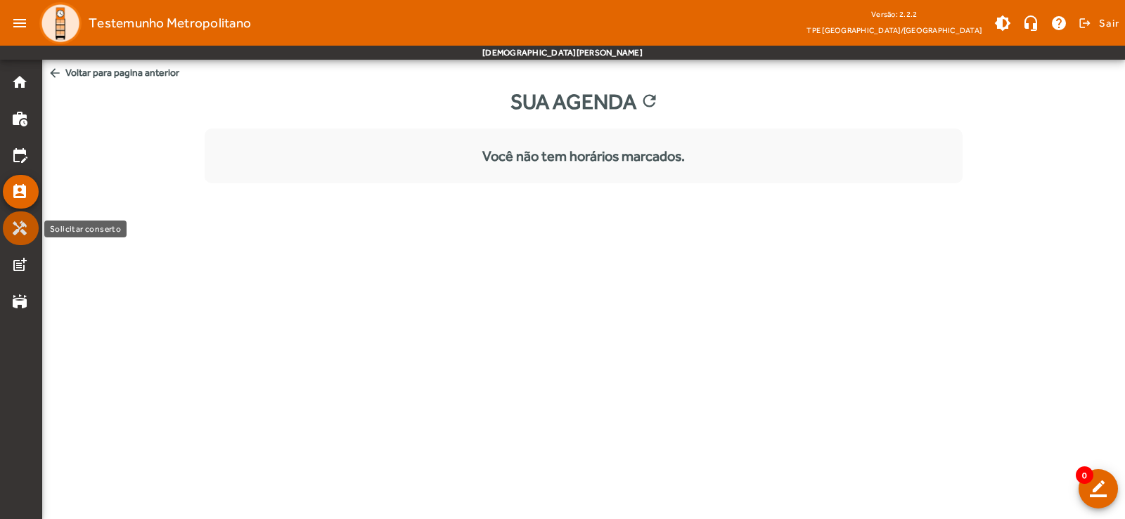
click at [22, 236] on mat-icon "handyman" at bounding box center [19, 228] width 17 height 17
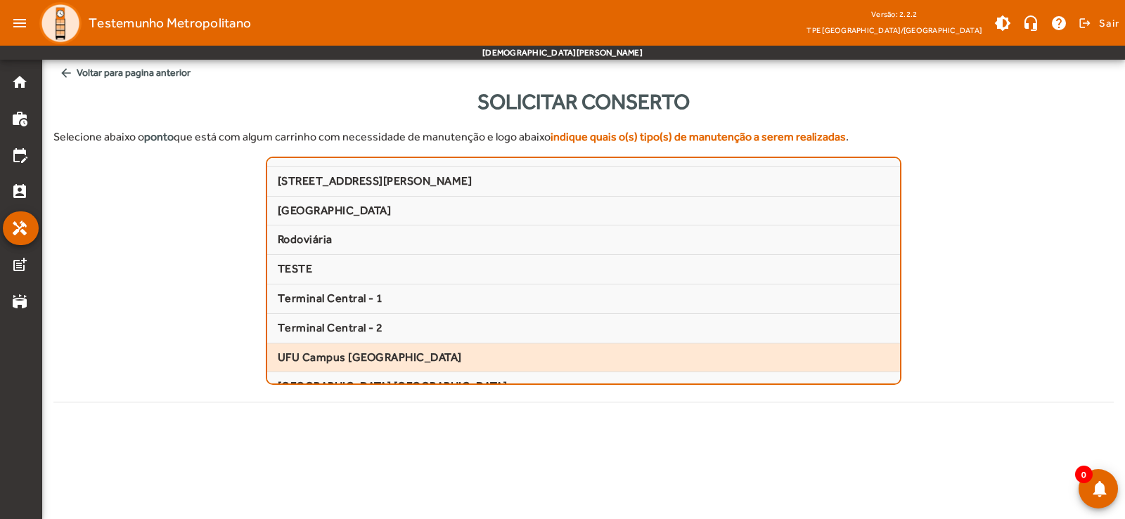
scroll to position [274, 0]
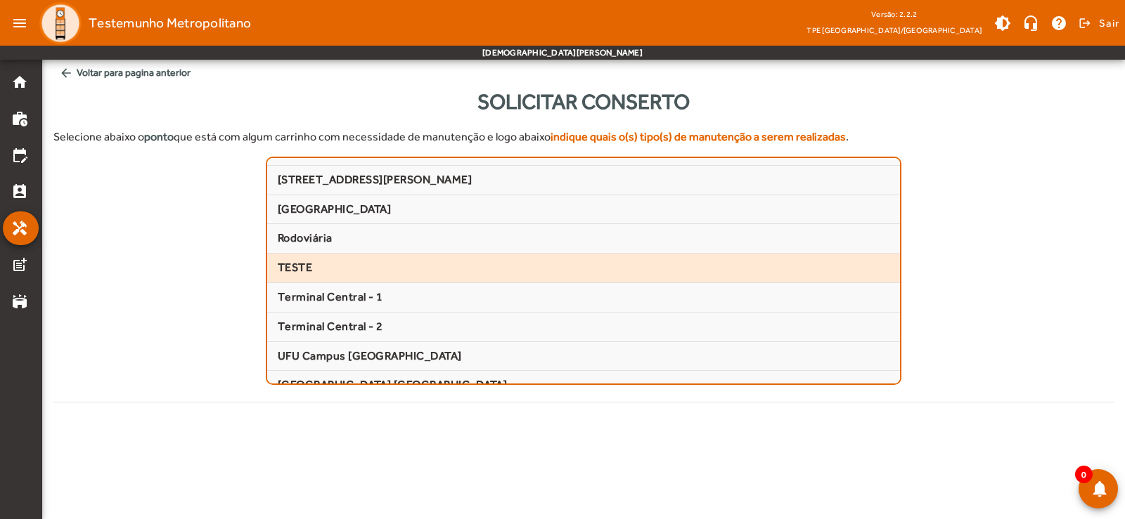
click at [361, 274] on mat-list-item "TESTE" at bounding box center [583, 269] width 633 height 30
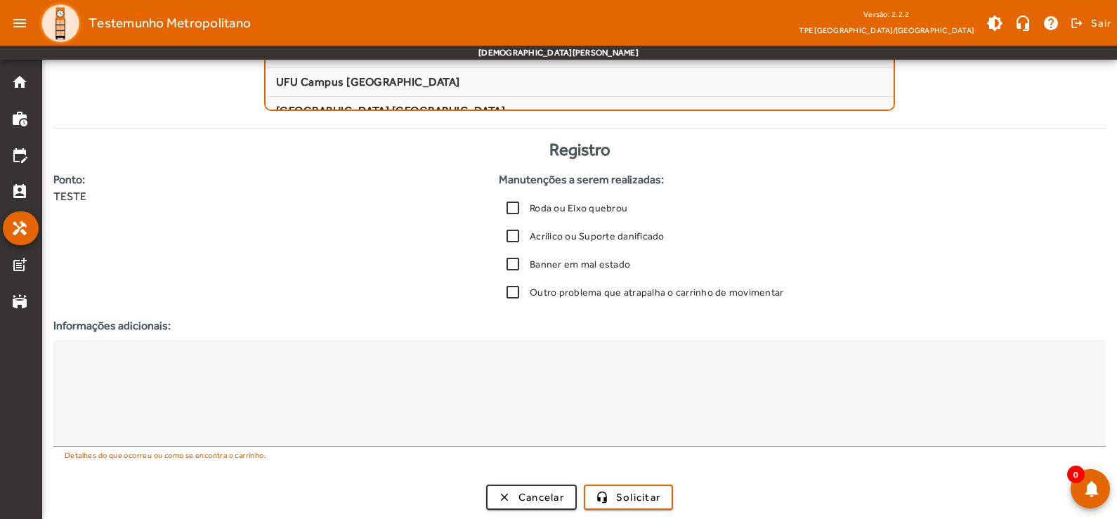
scroll to position [276, 0]
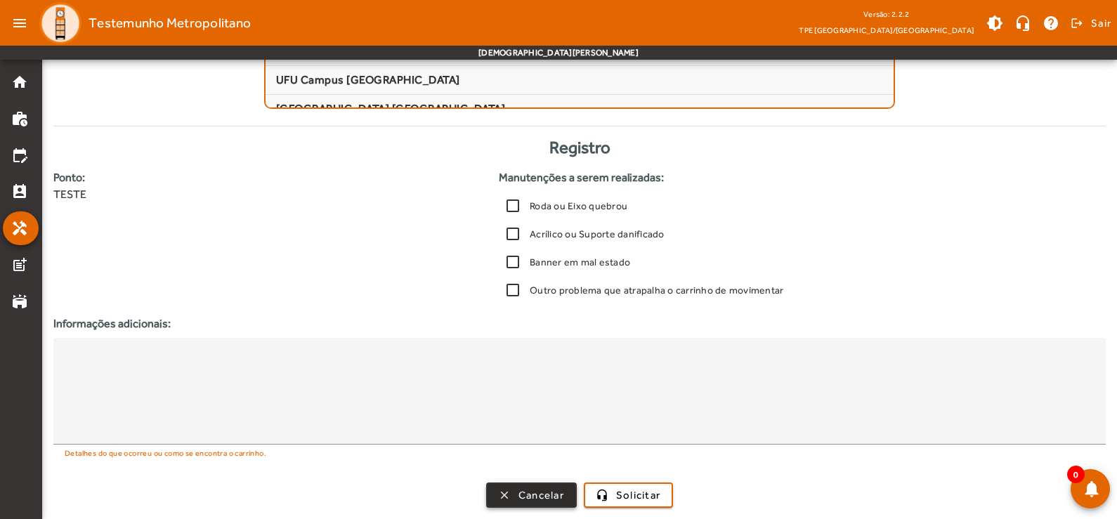
click at [555, 499] on span "Cancelar" at bounding box center [542, 496] width 46 height 16
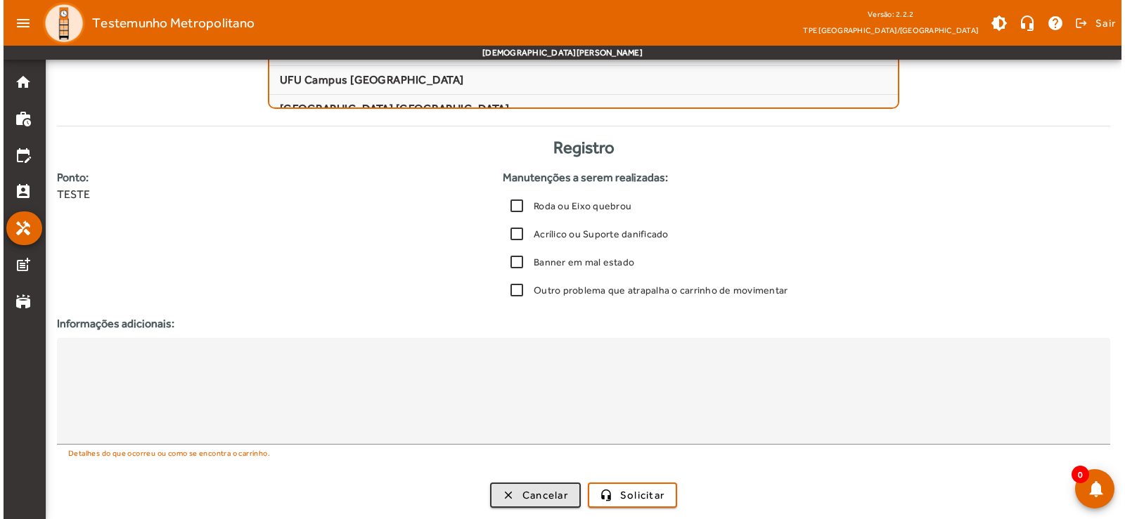
scroll to position [0, 0]
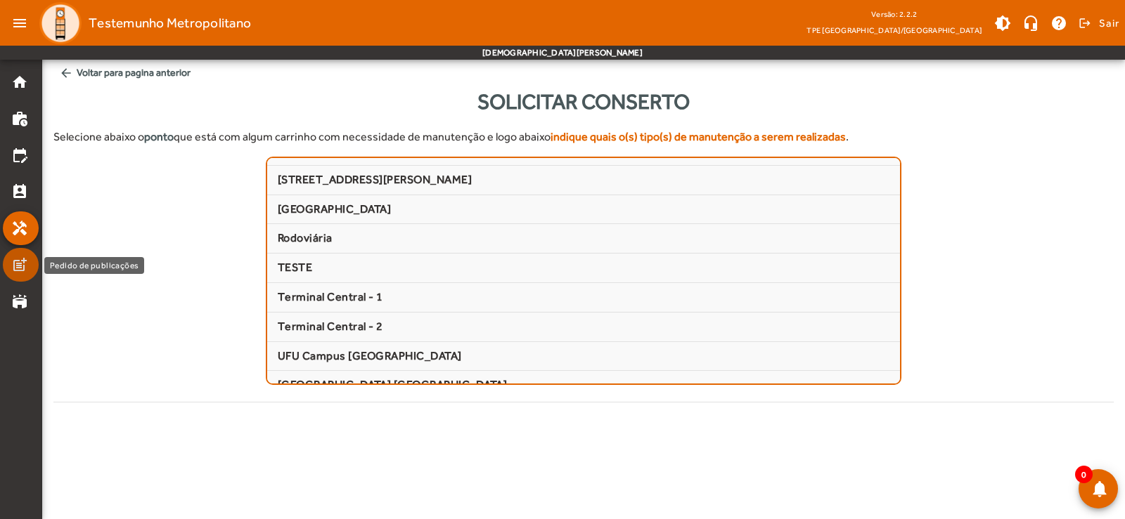
click at [22, 271] on mat-icon "post_add" at bounding box center [19, 265] width 17 height 17
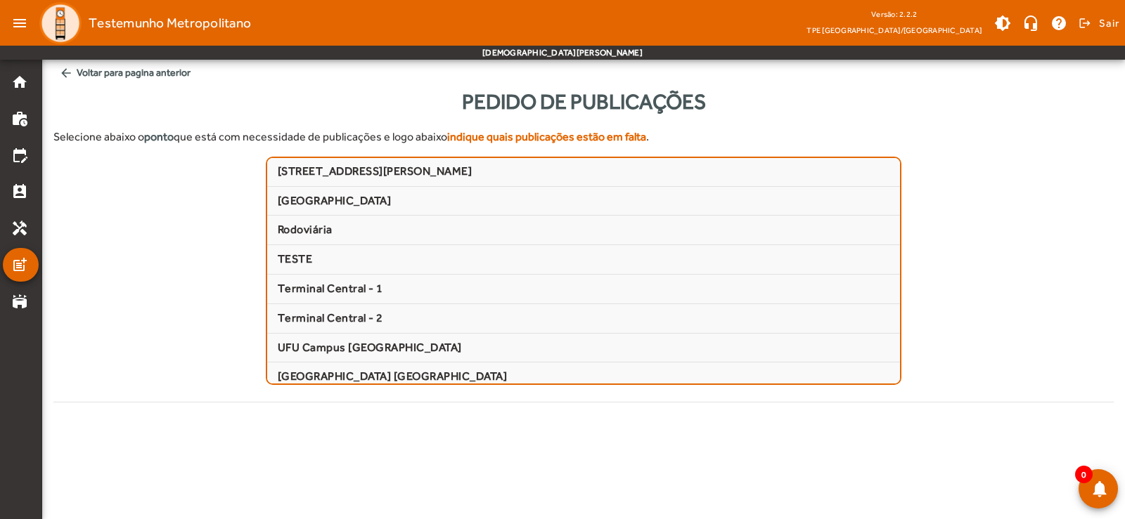
scroll to position [290, 0]
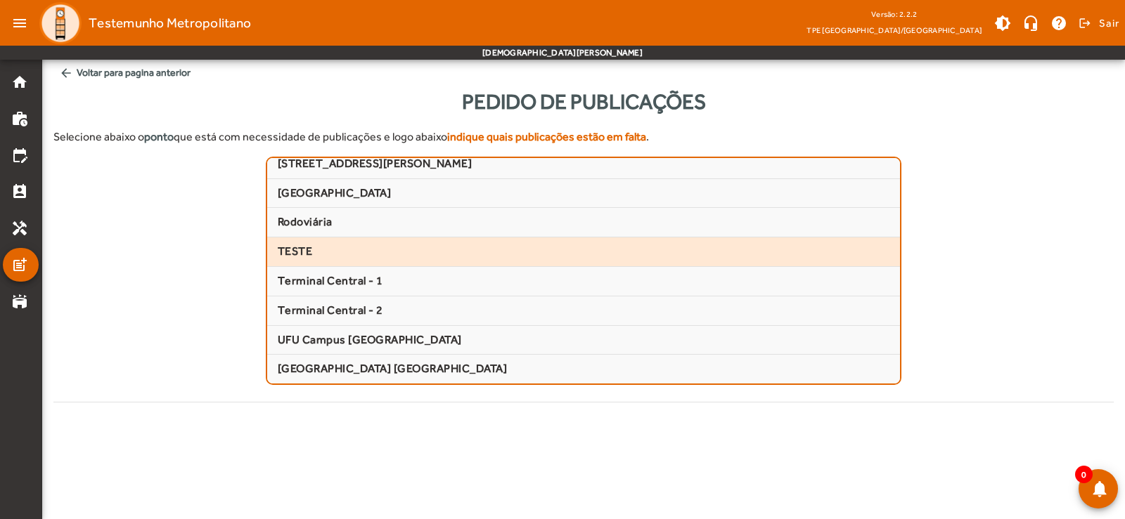
click at [366, 241] on mat-list-item "TESTE" at bounding box center [583, 253] width 633 height 30
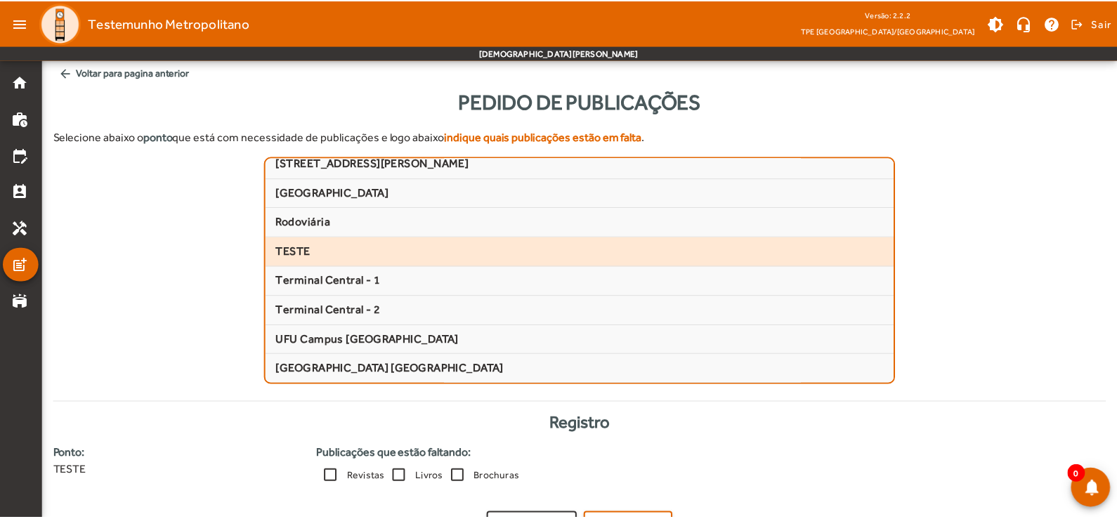
scroll to position [30, 0]
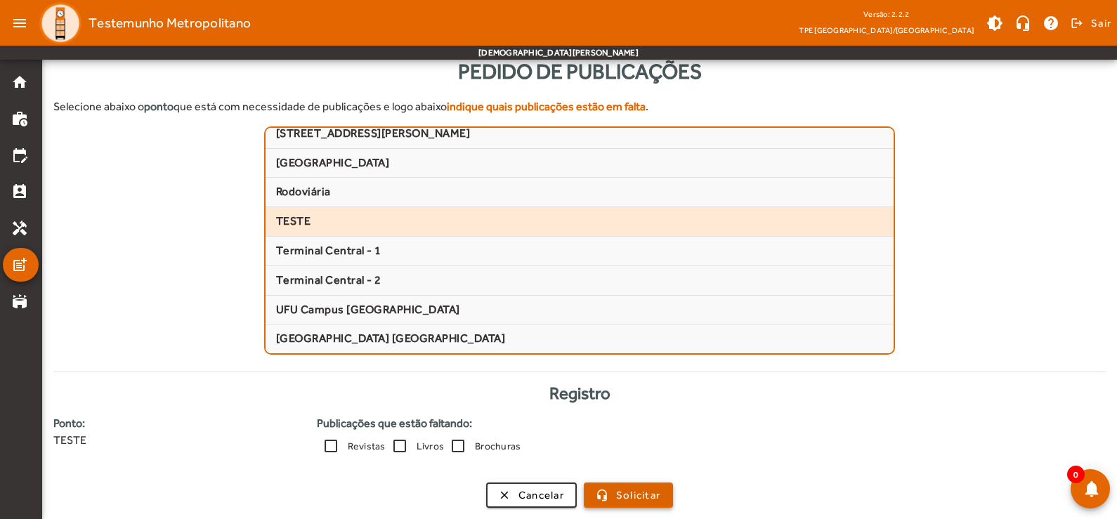
click at [635, 492] on span "Solicitar" at bounding box center [638, 496] width 44 height 16
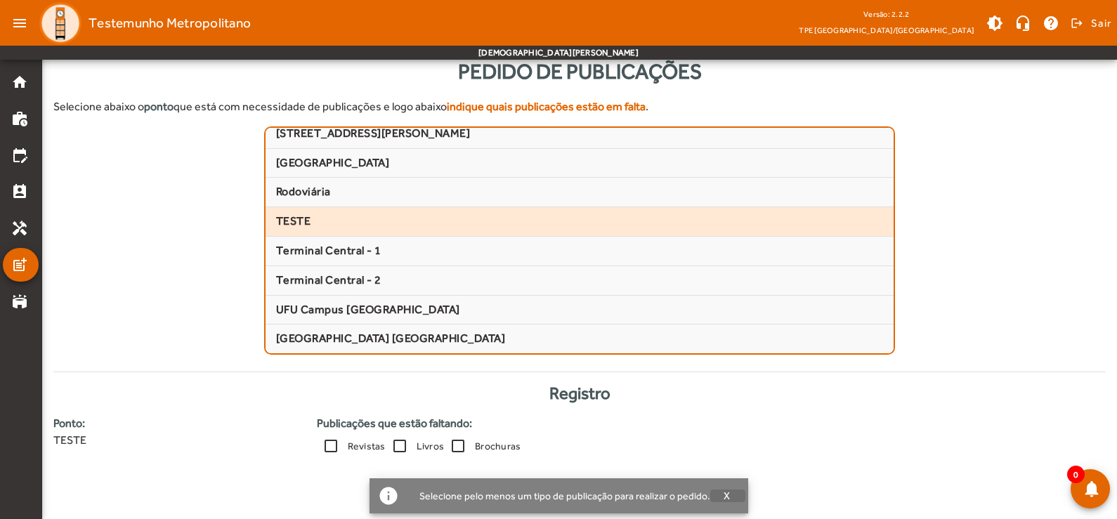
click at [724, 497] on span "X" at bounding box center [727, 496] width 7 height 13
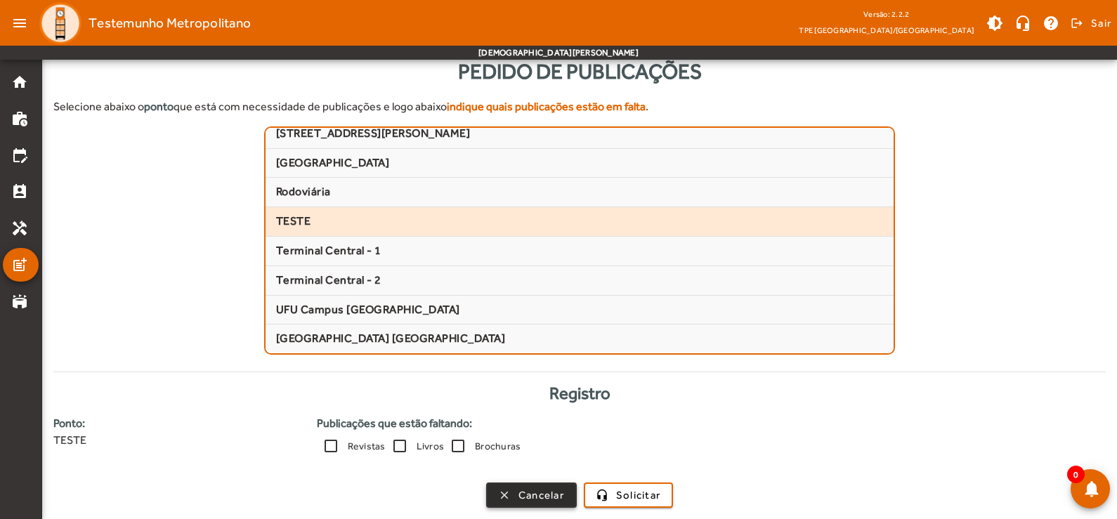
click at [557, 495] on span "Cancelar" at bounding box center [542, 496] width 46 height 16
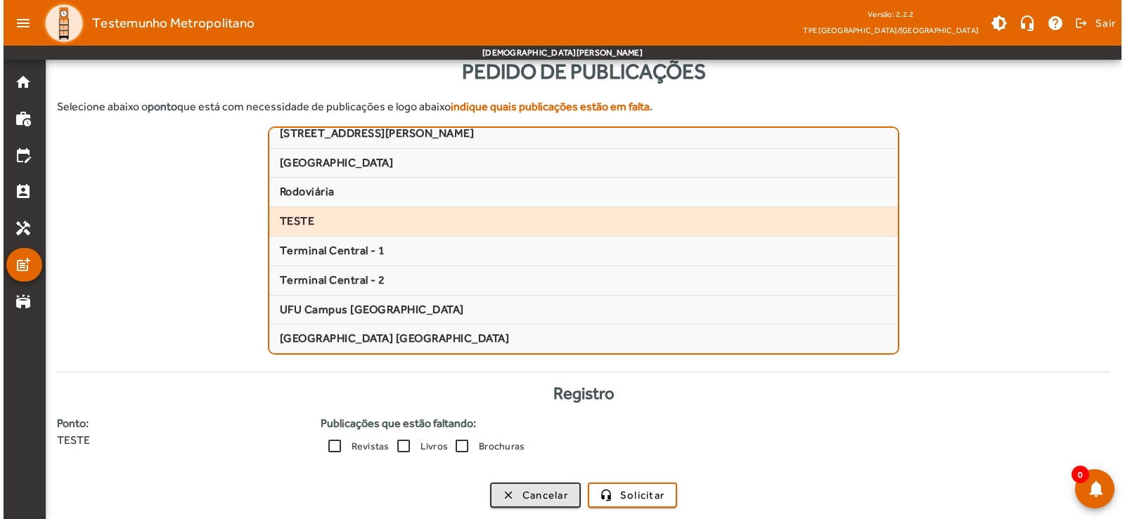
scroll to position [0, 0]
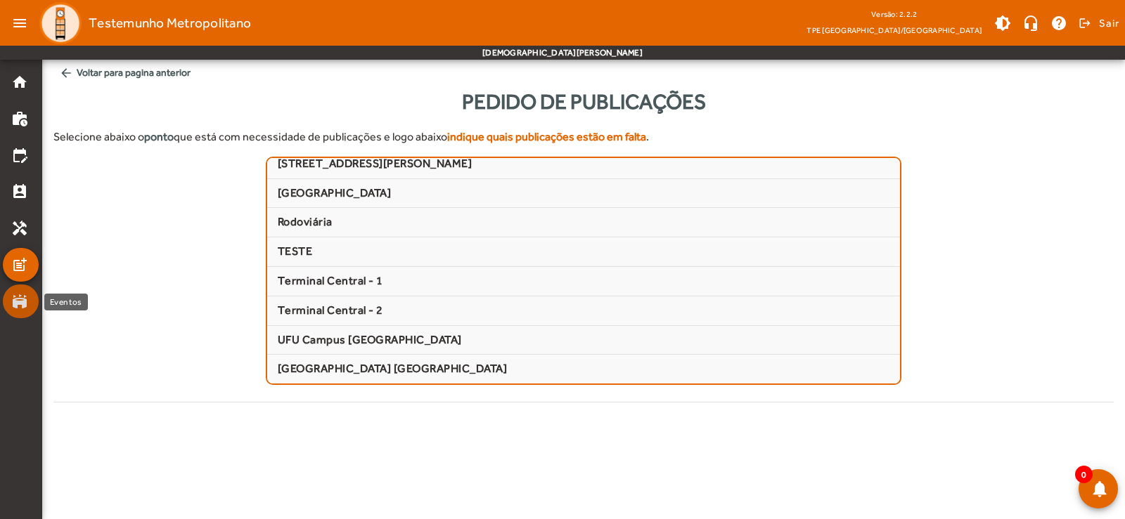
click at [23, 299] on mat-icon "stadium" at bounding box center [19, 301] width 17 height 17
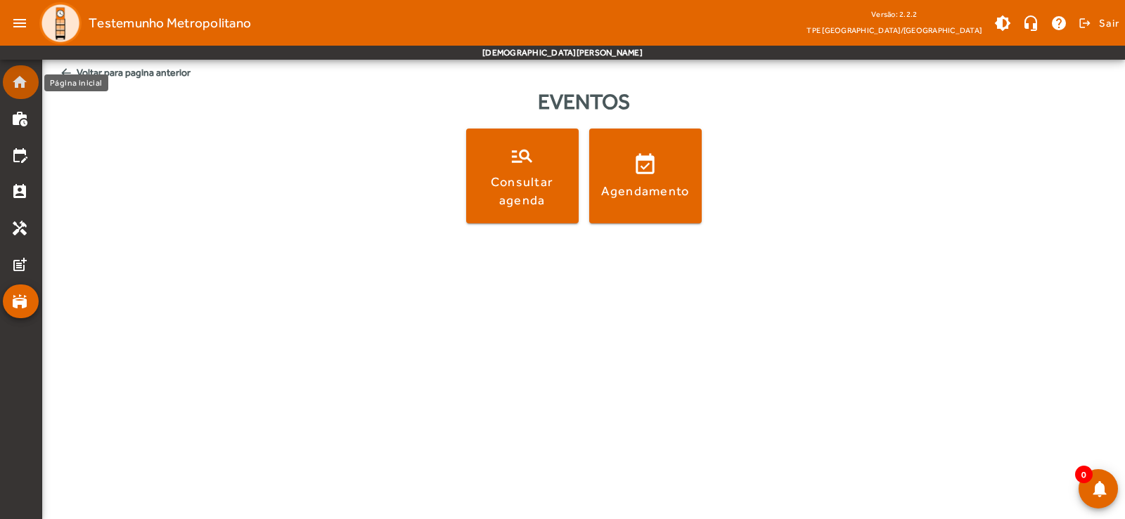
click at [20, 92] on mat-list-item "home" at bounding box center [21, 82] width 36 height 34
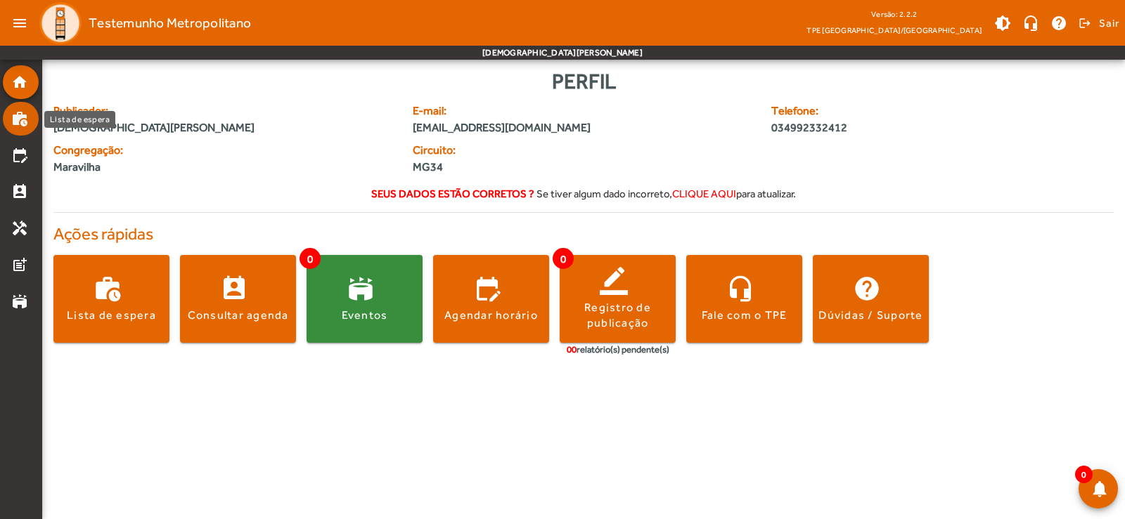
click at [25, 115] on mat-icon "work_history" at bounding box center [19, 118] width 17 height 17
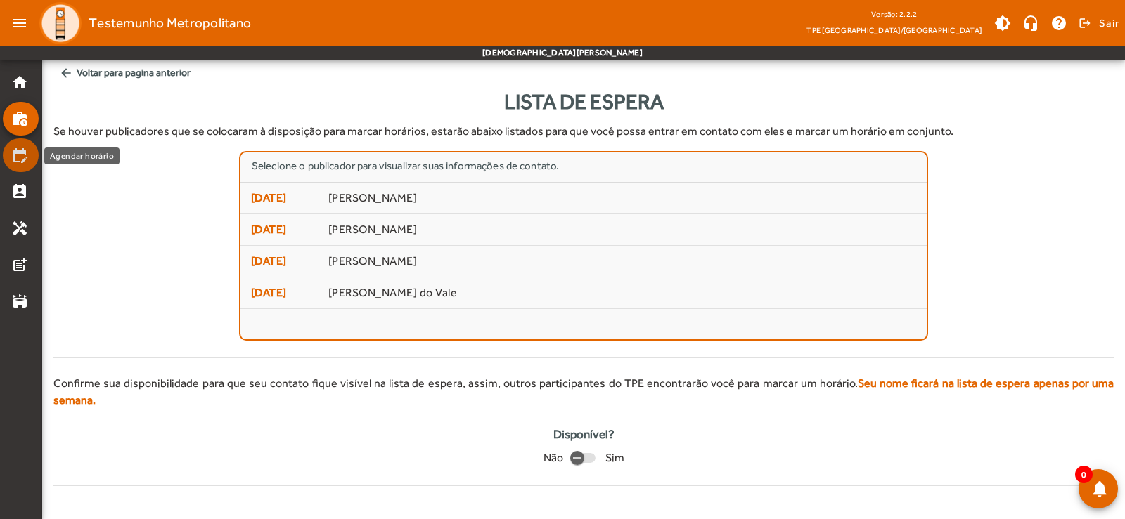
click at [27, 160] on mat-icon "edit_calendar" at bounding box center [19, 155] width 17 height 17
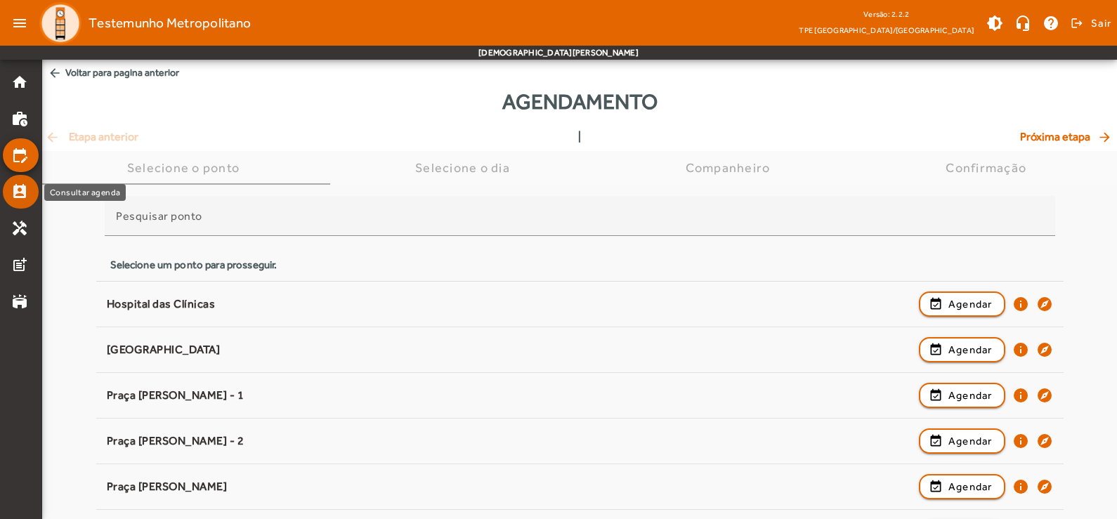
click at [18, 194] on mat-icon "perm_contact_calendar" at bounding box center [19, 191] width 17 height 17
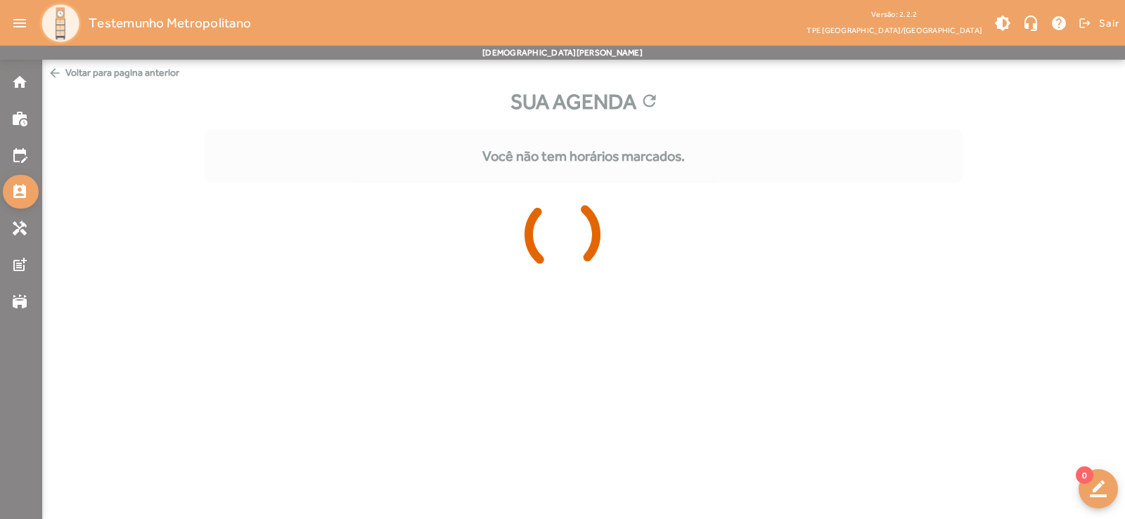
click at [22, 90] on div at bounding box center [562, 259] width 1125 height 519
